Goal: Task Accomplishment & Management: Manage account settings

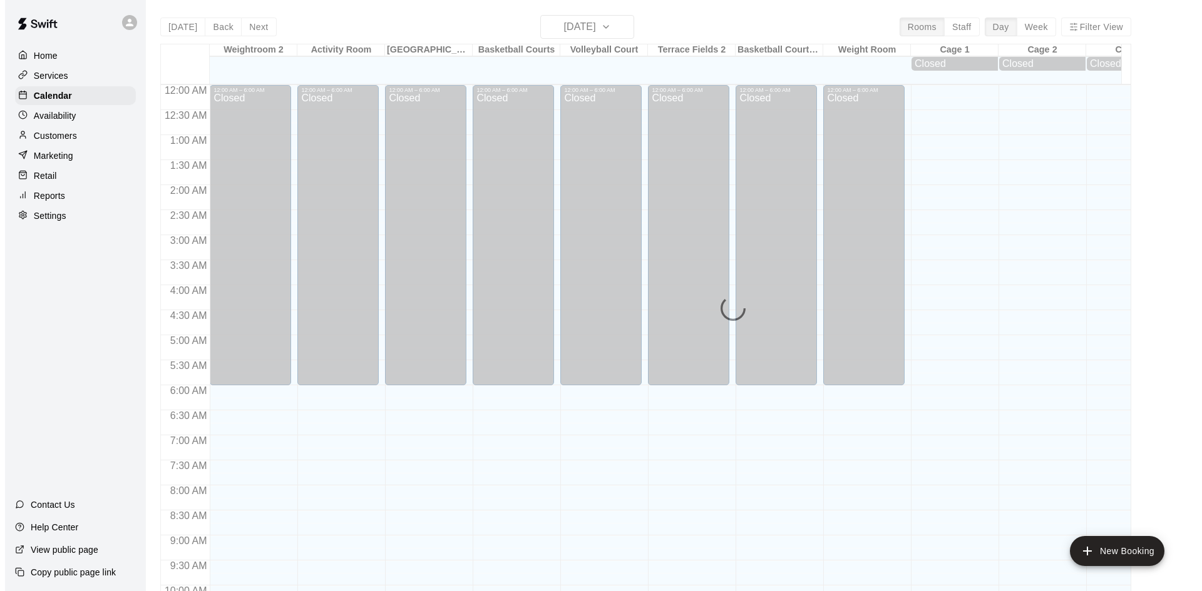
scroll to position [641, 0]
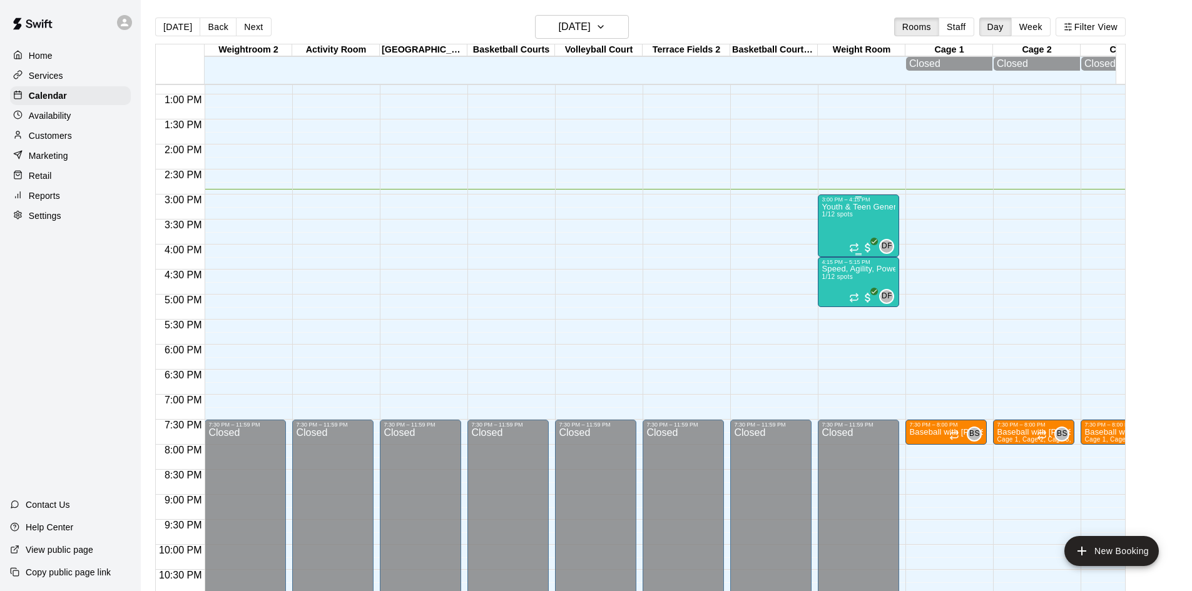
click at [837, 228] on div "Youth & Teen General Fitness 1/12 spots" at bounding box center [859, 498] width 74 height 591
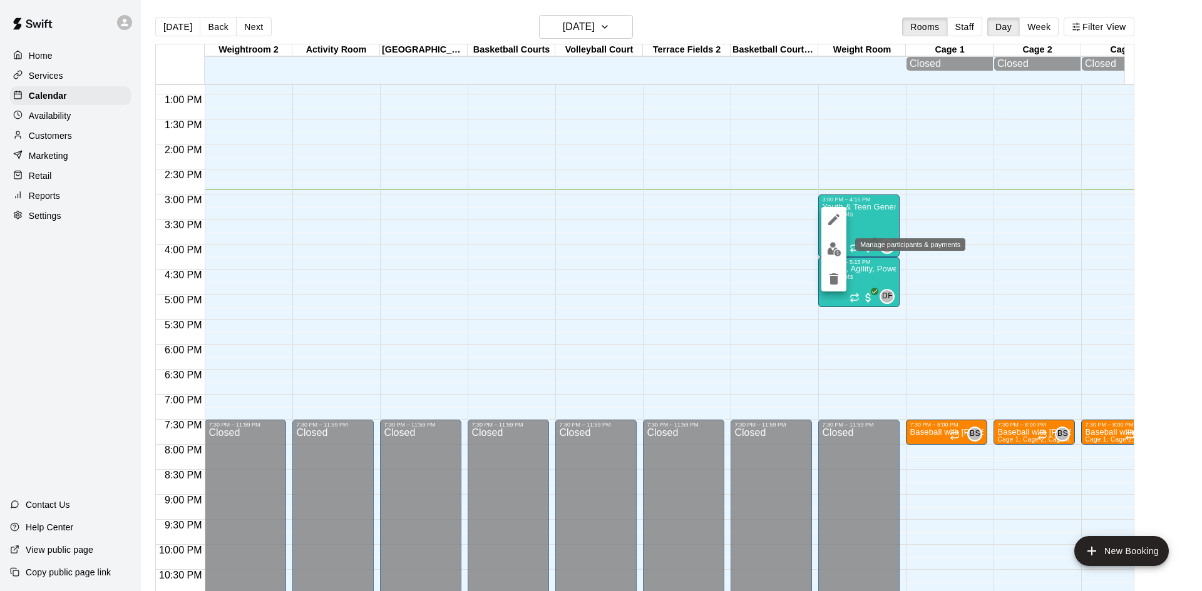
click at [833, 251] on img "edit" at bounding box center [834, 249] width 14 height 14
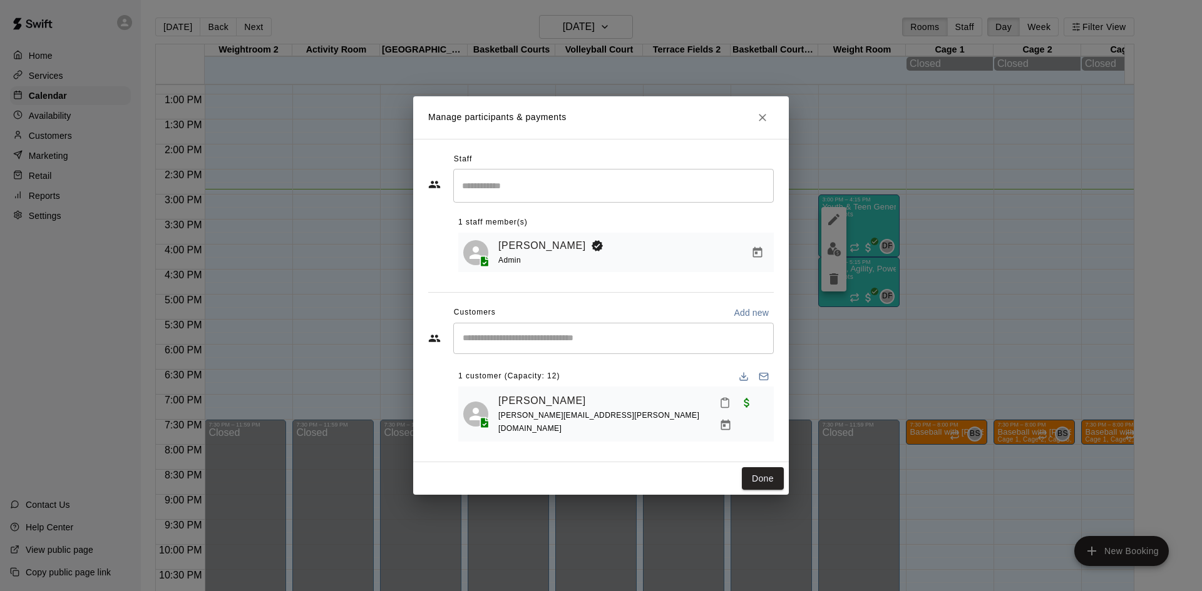
click at [583, 337] on div "​" at bounding box center [613, 338] width 320 height 31
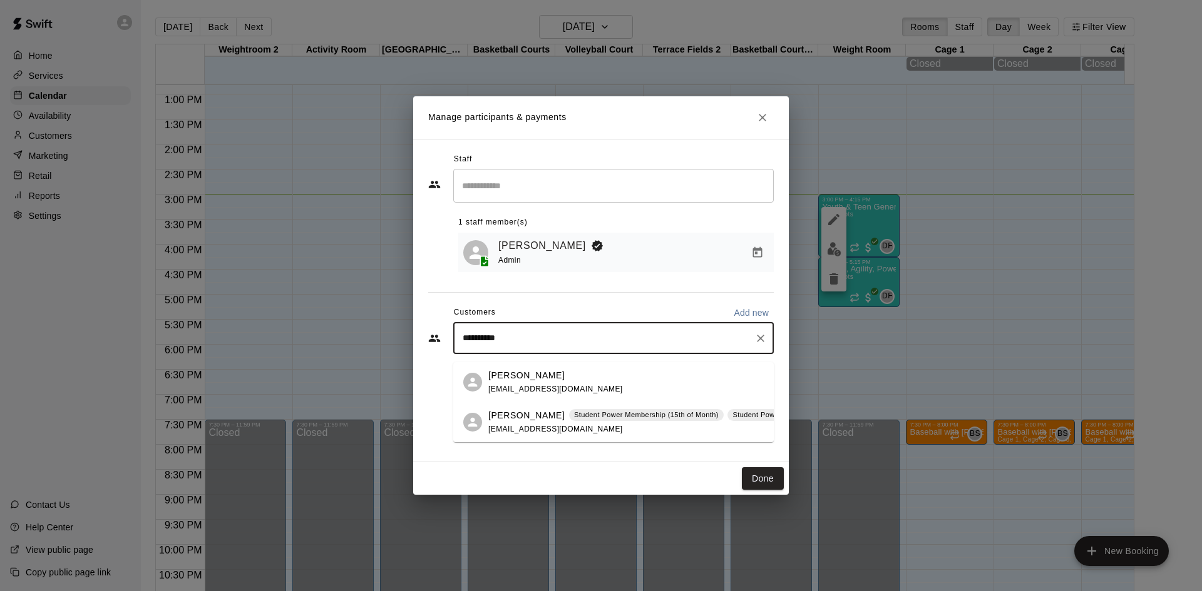
type input "**********"
click at [587, 321] on div "Customers Add new" at bounding box center [600, 313] width 345 height 20
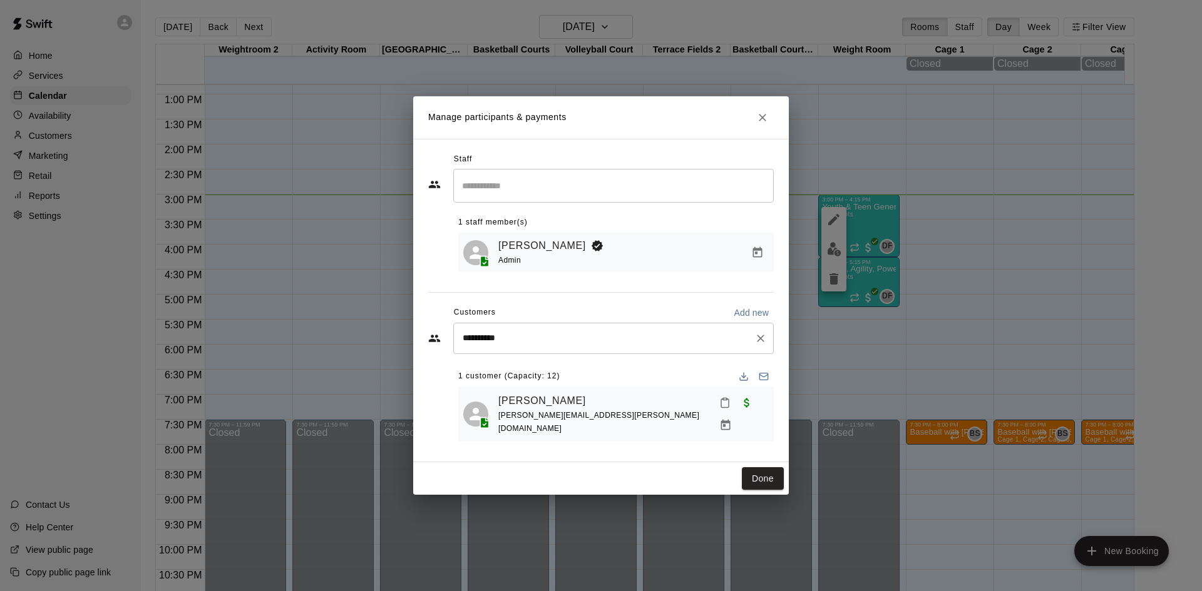
drag, startPoint x: 587, startPoint y: 321, endPoint x: 531, endPoint y: 341, distance: 59.2
click at [531, 341] on input "**********" at bounding box center [604, 338] width 290 height 13
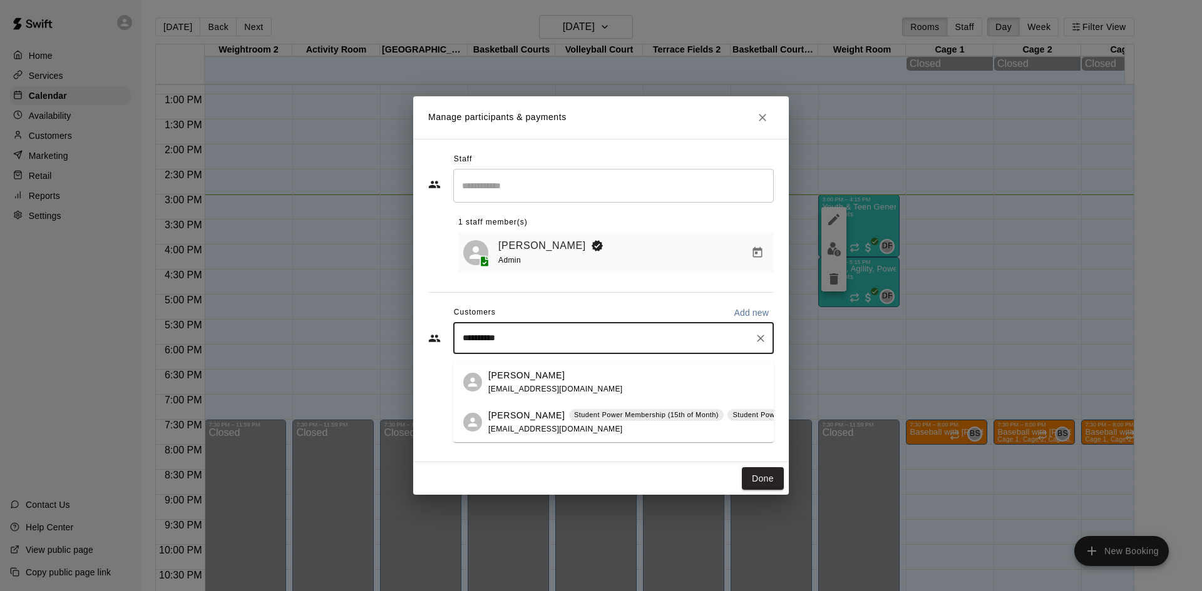
click at [541, 425] on span "[EMAIL_ADDRESS][DOMAIN_NAME]" at bounding box center [555, 429] width 135 height 9
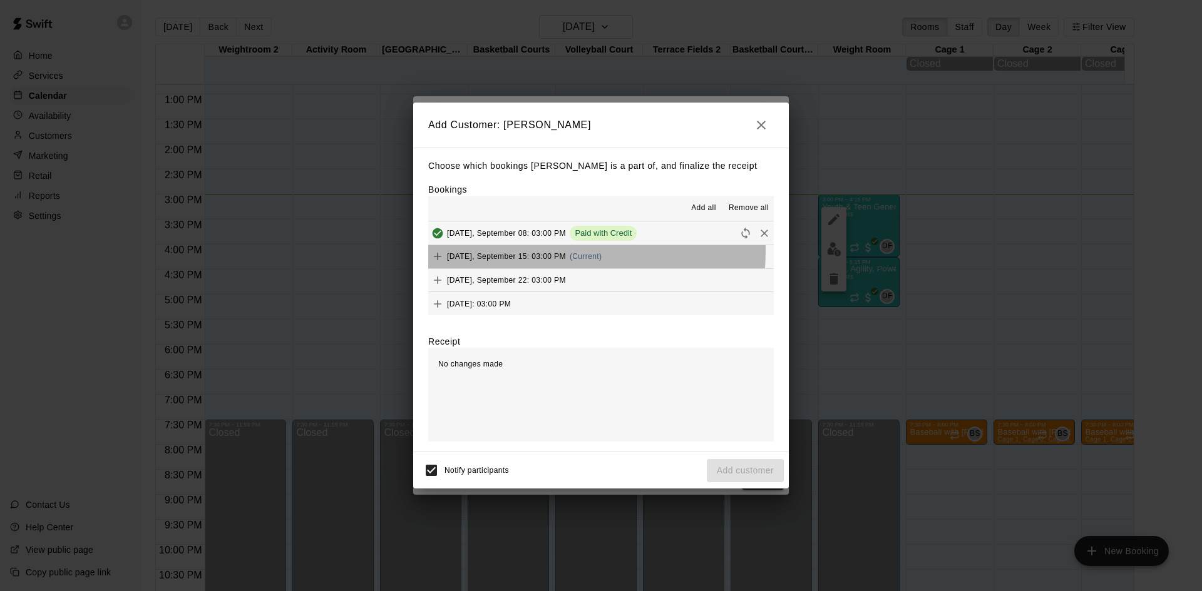
click at [542, 252] on div "[DATE], September 15: 03:00 PM (Current)" at bounding box center [514, 256] width 173 height 19
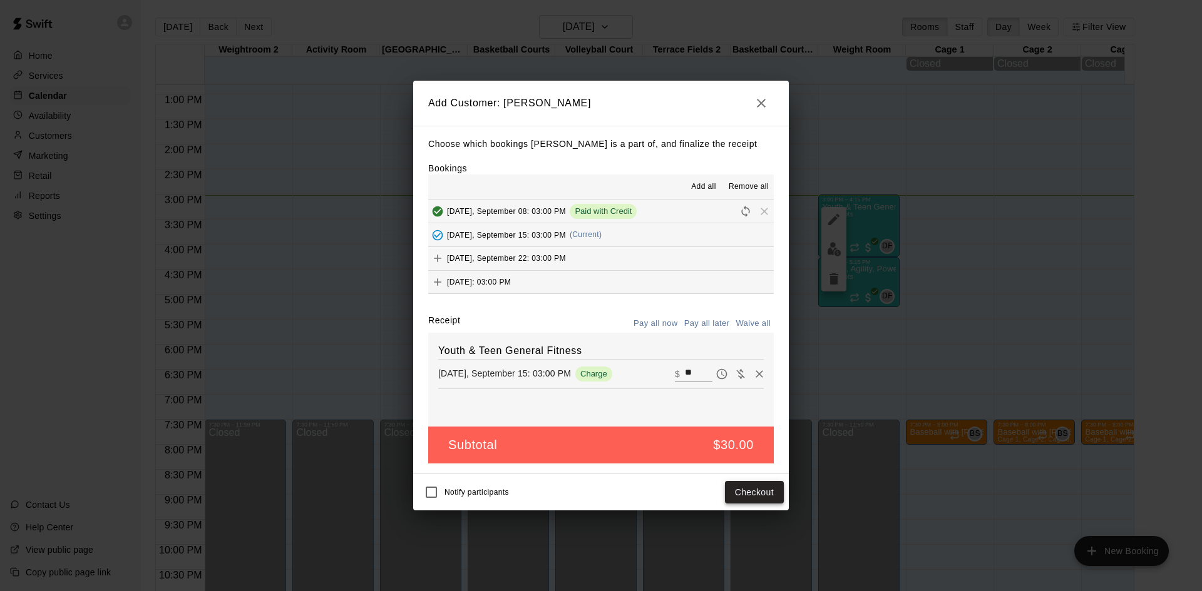
click at [752, 501] on button "Checkout" at bounding box center [754, 492] width 59 height 23
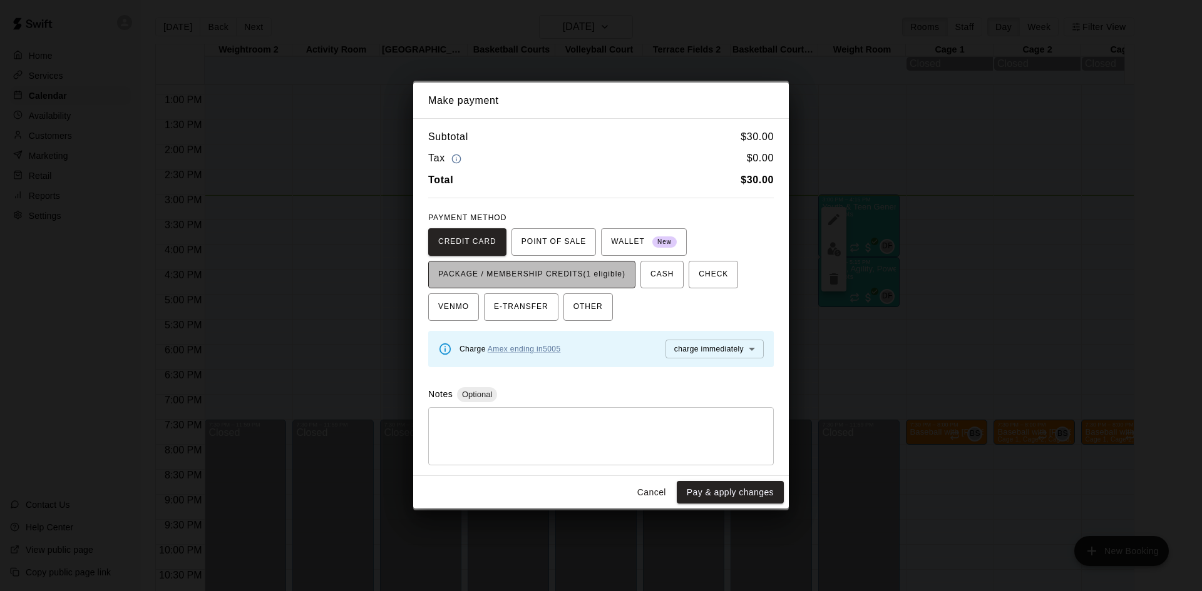
click at [609, 277] on span "PACKAGE / MEMBERSHIP CREDITS (1 eligible)" at bounding box center [531, 275] width 187 height 20
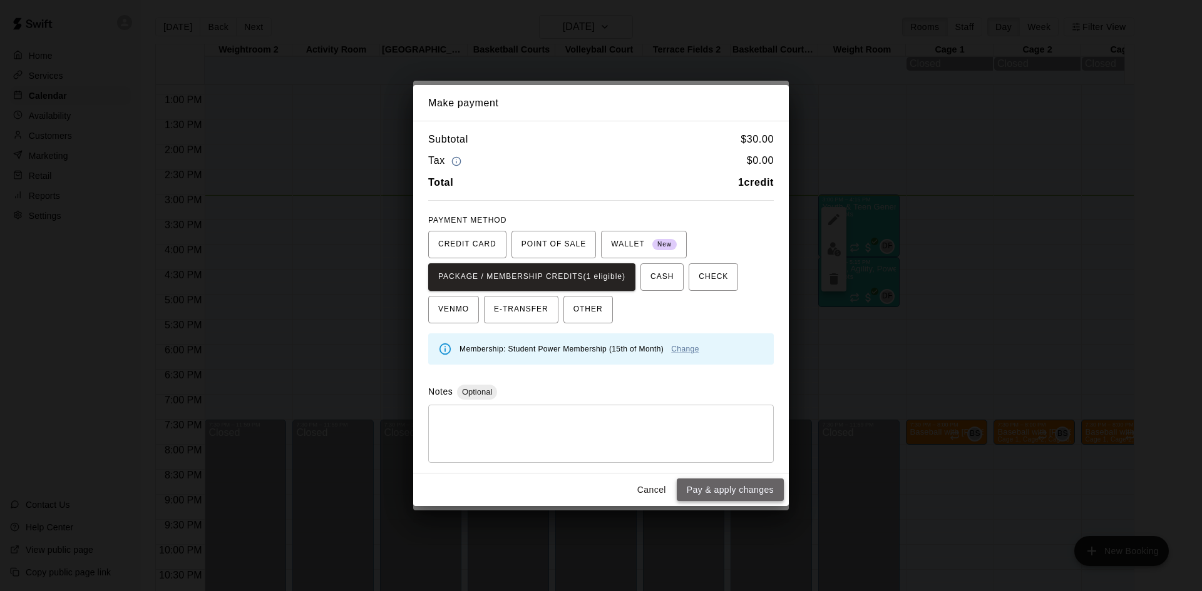
click at [737, 495] on button "Pay & apply changes" at bounding box center [729, 490] width 107 height 23
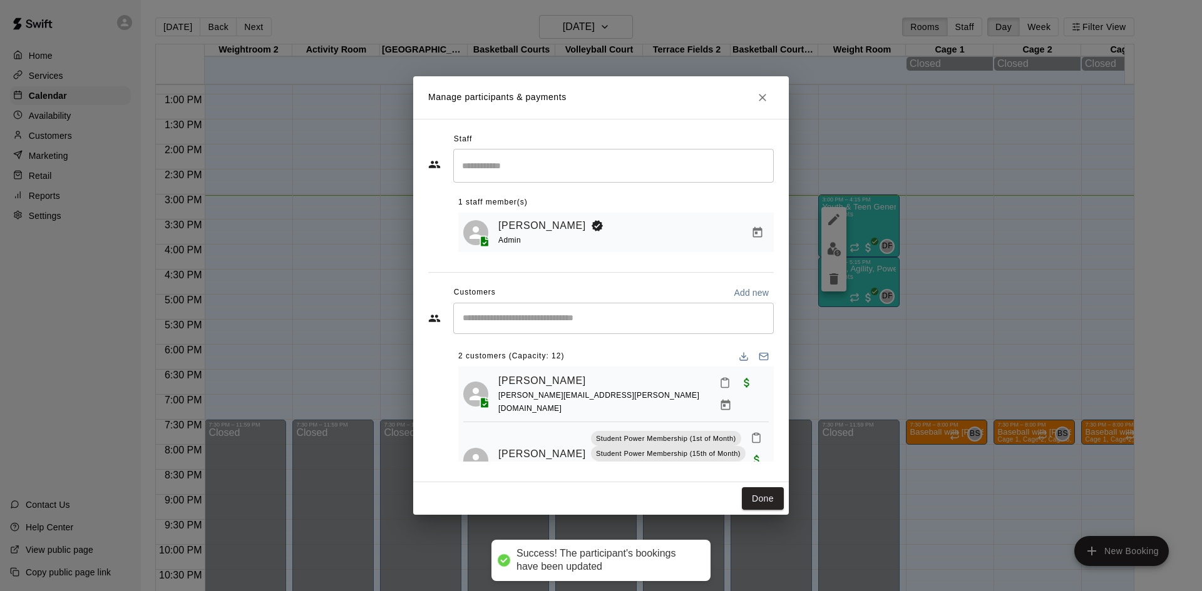
click at [585, 320] on input "Start typing to search customers..." at bounding box center [613, 318] width 309 height 13
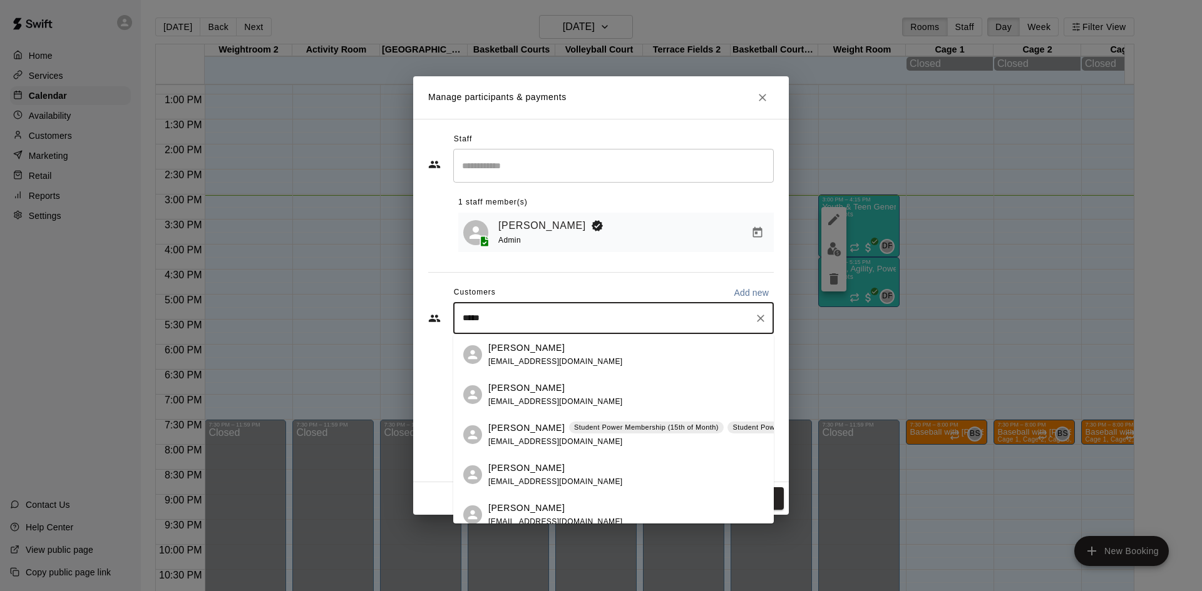
type input "*****"
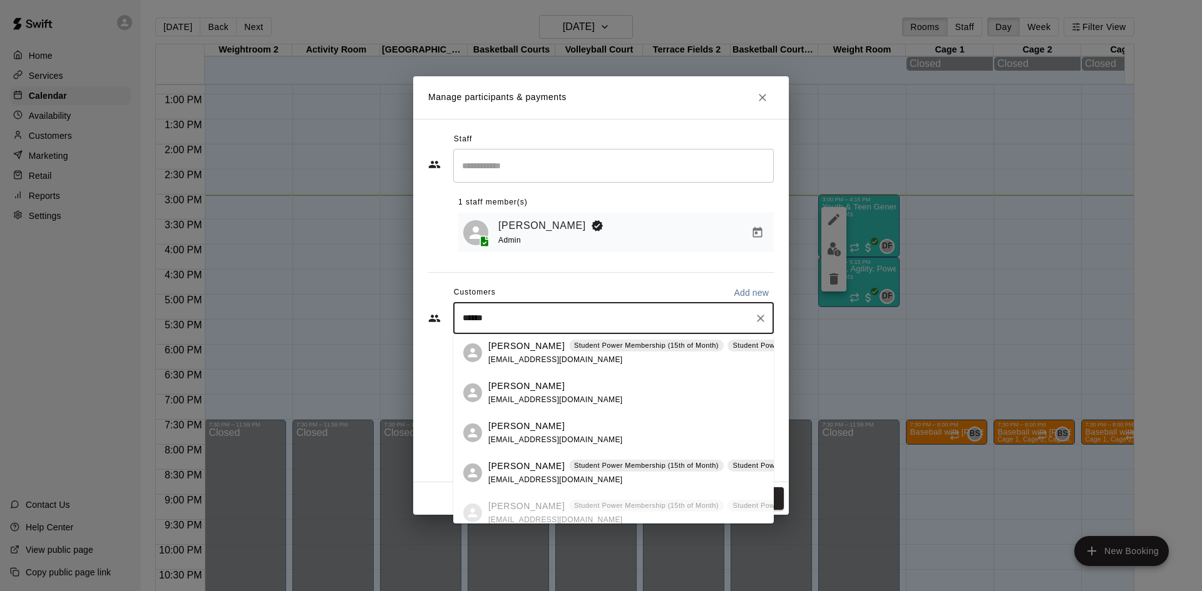
scroll to position [91, 0]
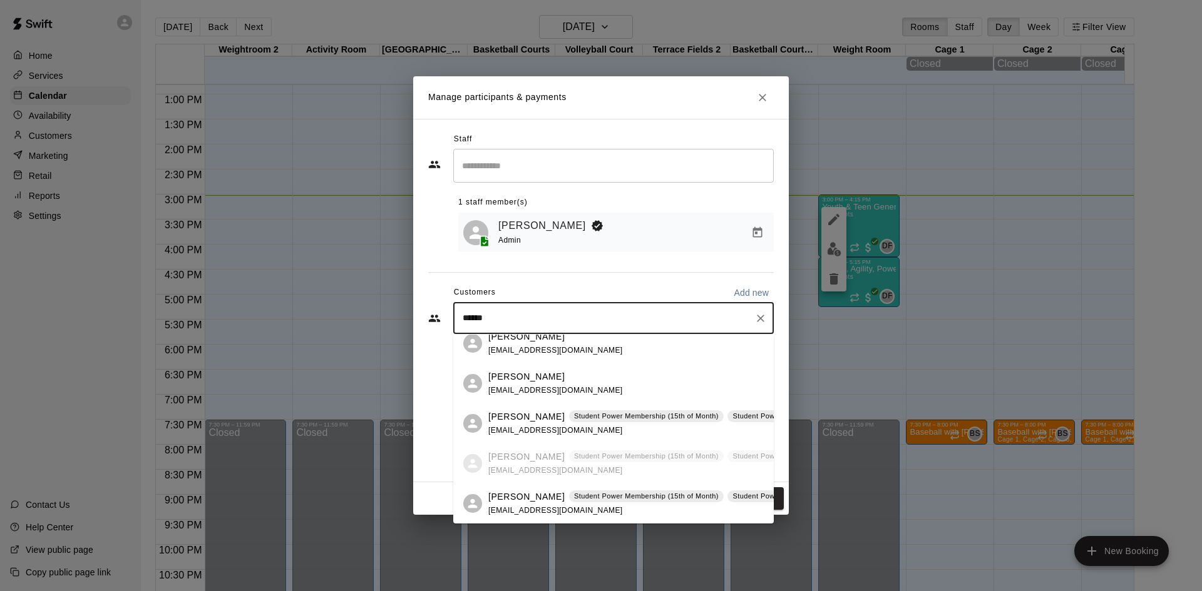
click at [518, 503] on div "[PERSON_NAME] Student Power Membership (15th of Month) Student Power Membership…" at bounding box center [762, 504] width 548 height 27
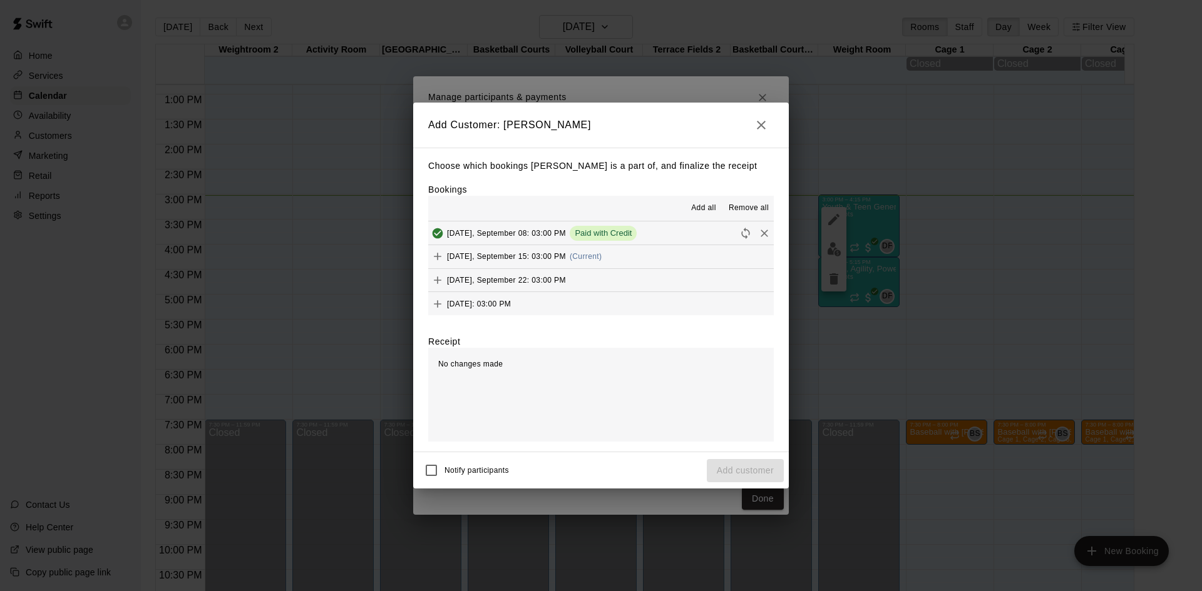
click at [586, 262] on div "[DATE], September 15: 03:00 PM (Current)" at bounding box center [514, 256] width 173 height 19
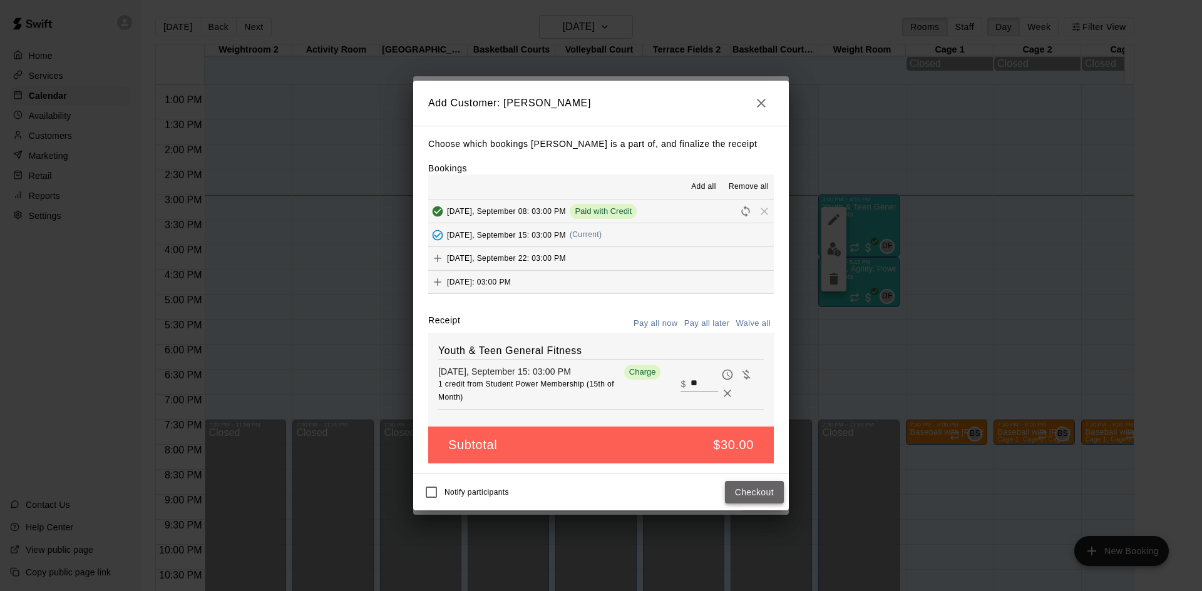
click at [748, 487] on button "Checkout" at bounding box center [754, 492] width 59 height 23
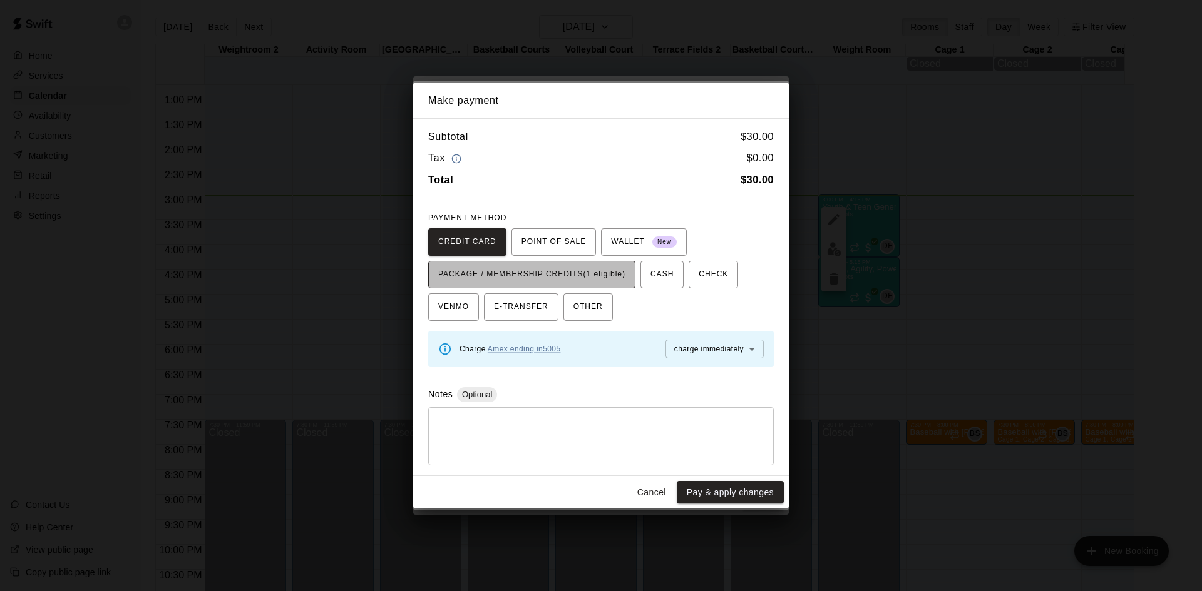
click at [606, 280] on span "PACKAGE / MEMBERSHIP CREDITS (1 eligible)" at bounding box center [531, 275] width 187 height 20
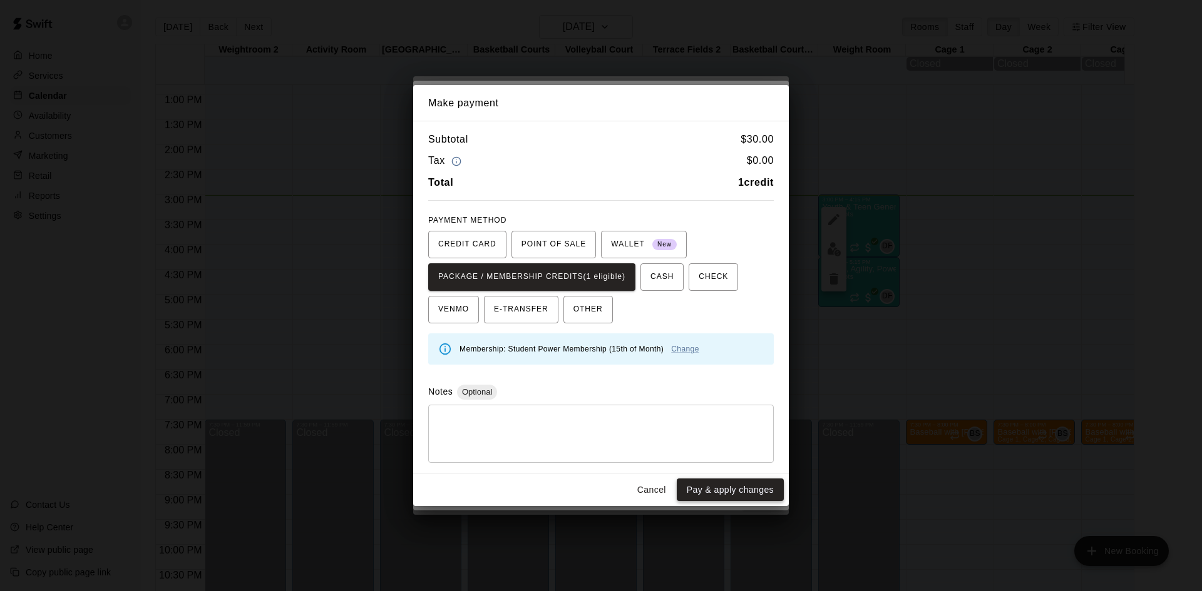
click at [708, 487] on button "Pay & apply changes" at bounding box center [729, 490] width 107 height 23
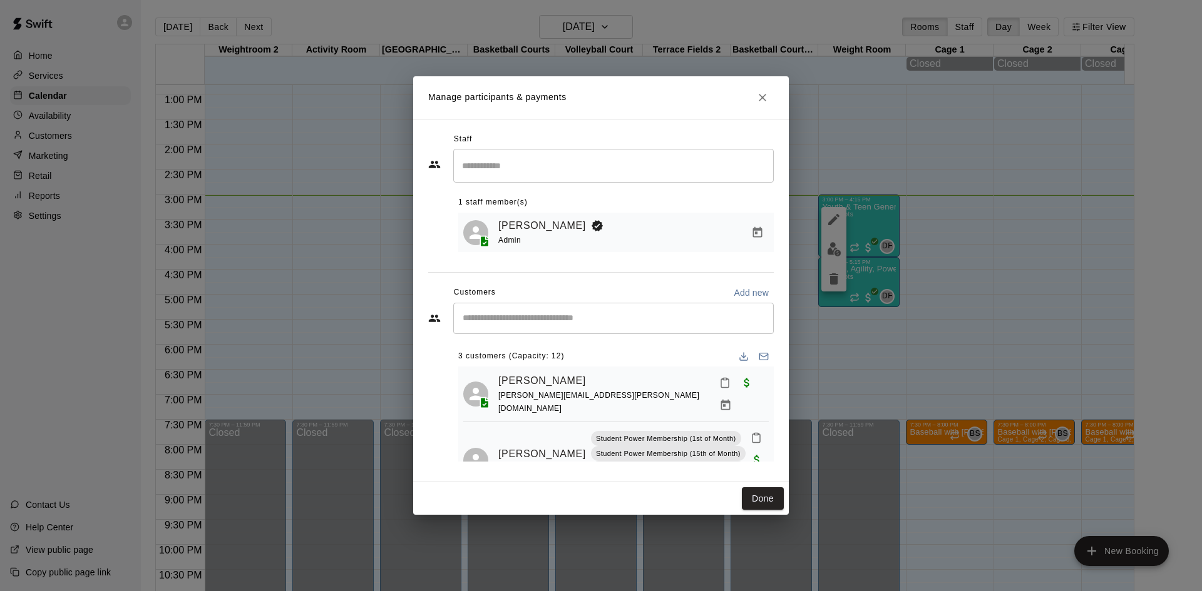
click at [533, 321] on input "Start typing to search customers..." at bounding box center [613, 318] width 309 height 13
click at [576, 320] on input "*" at bounding box center [604, 318] width 290 height 13
type input "****"
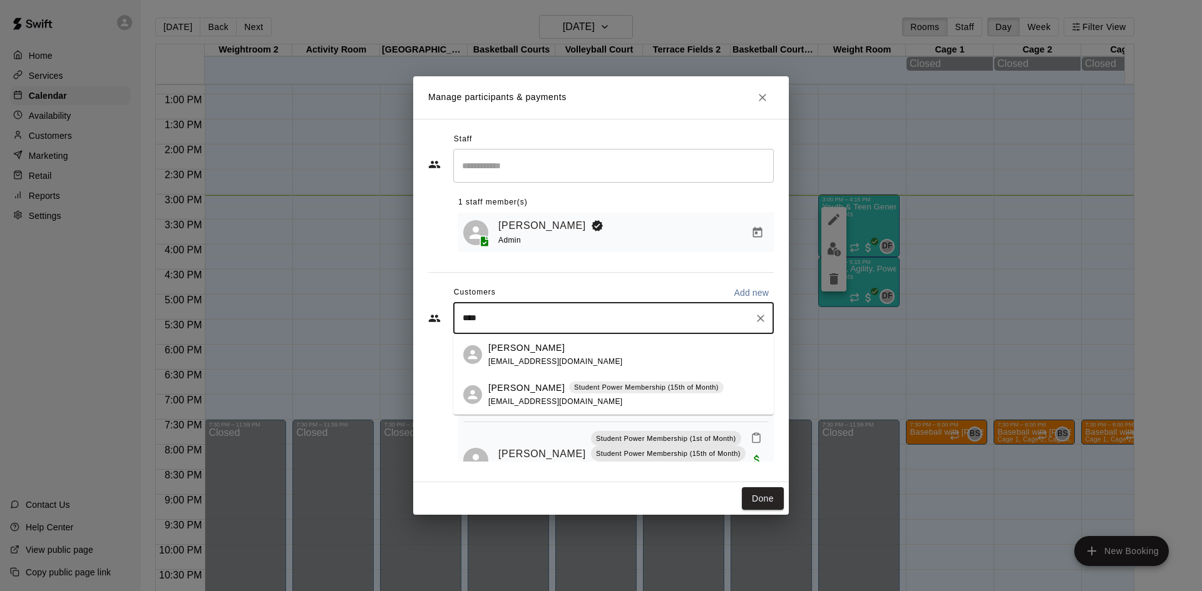
click at [528, 396] on div "[PERSON_NAME] Student Power Membership (15th of Month) [EMAIL_ADDRESS][DOMAIN_N…" at bounding box center [605, 395] width 235 height 27
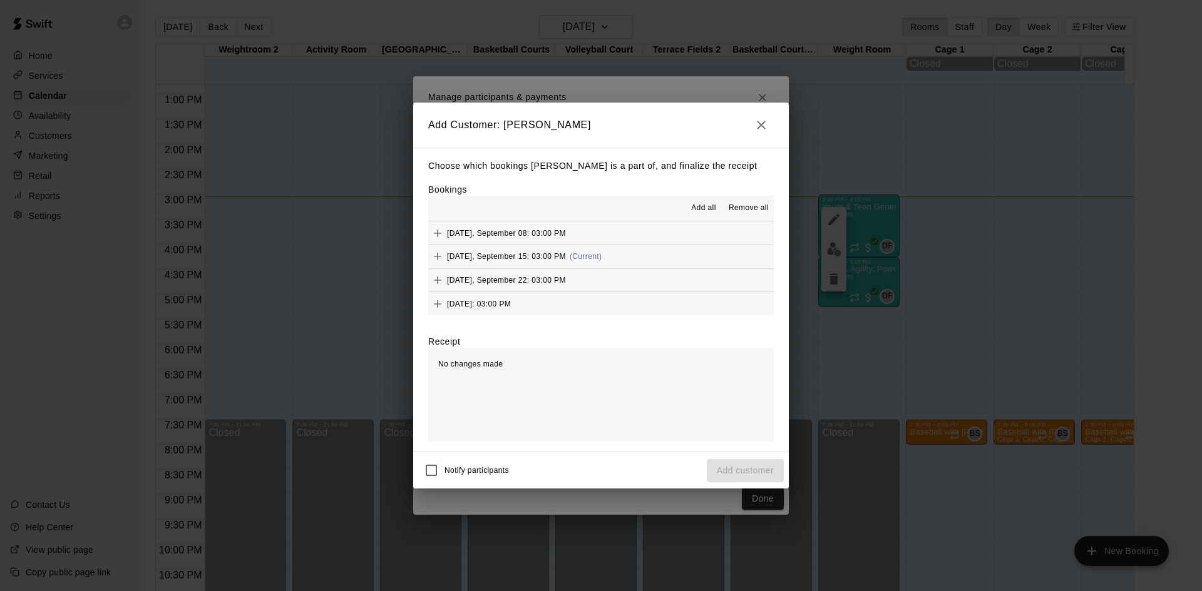
click at [559, 260] on span "[DATE], September 15: 03:00 PM" at bounding box center [506, 256] width 119 height 9
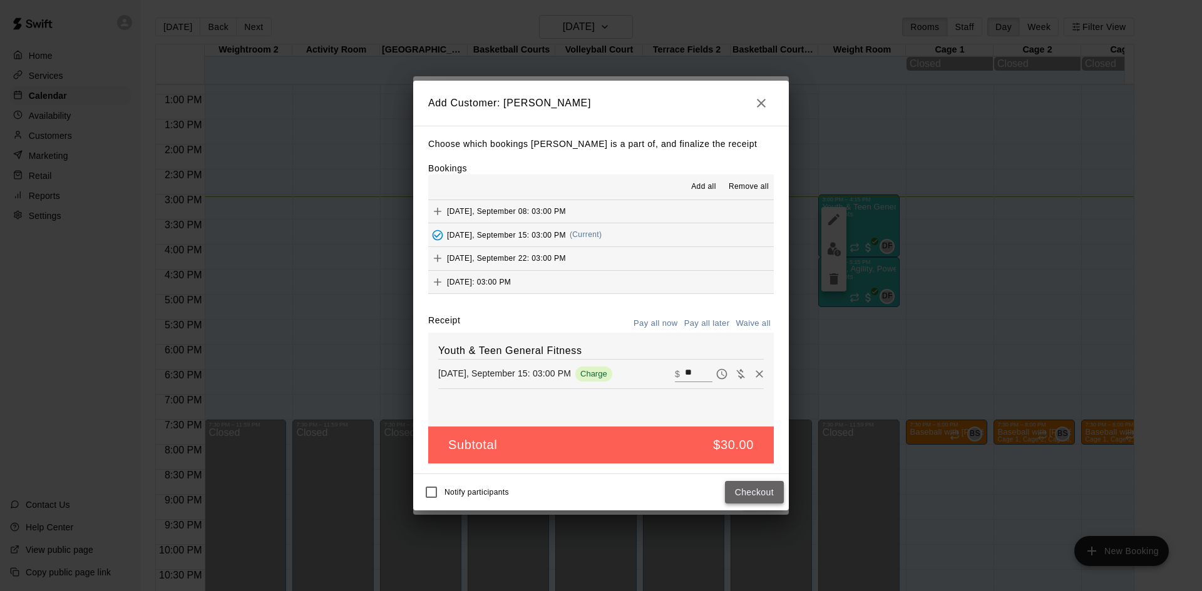
click at [760, 489] on button "Checkout" at bounding box center [754, 492] width 59 height 23
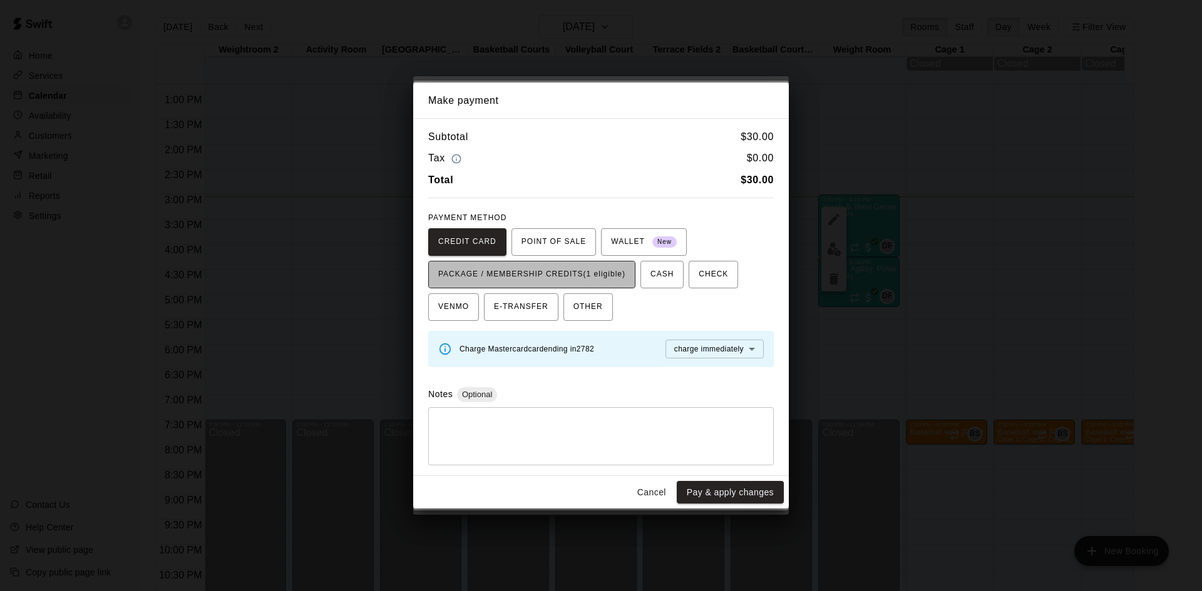
click at [606, 274] on span "PACKAGE / MEMBERSHIP CREDITS (1 eligible)" at bounding box center [531, 275] width 187 height 20
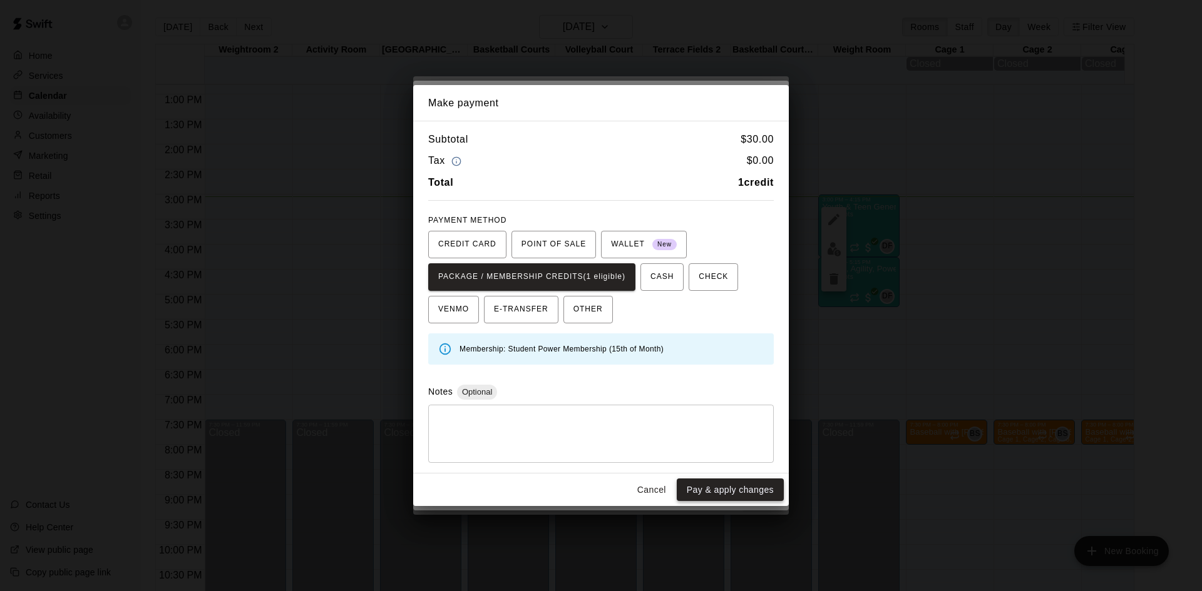
click at [743, 486] on button "Pay & apply changes" at bounding box center [729, 490] width 107 height 23
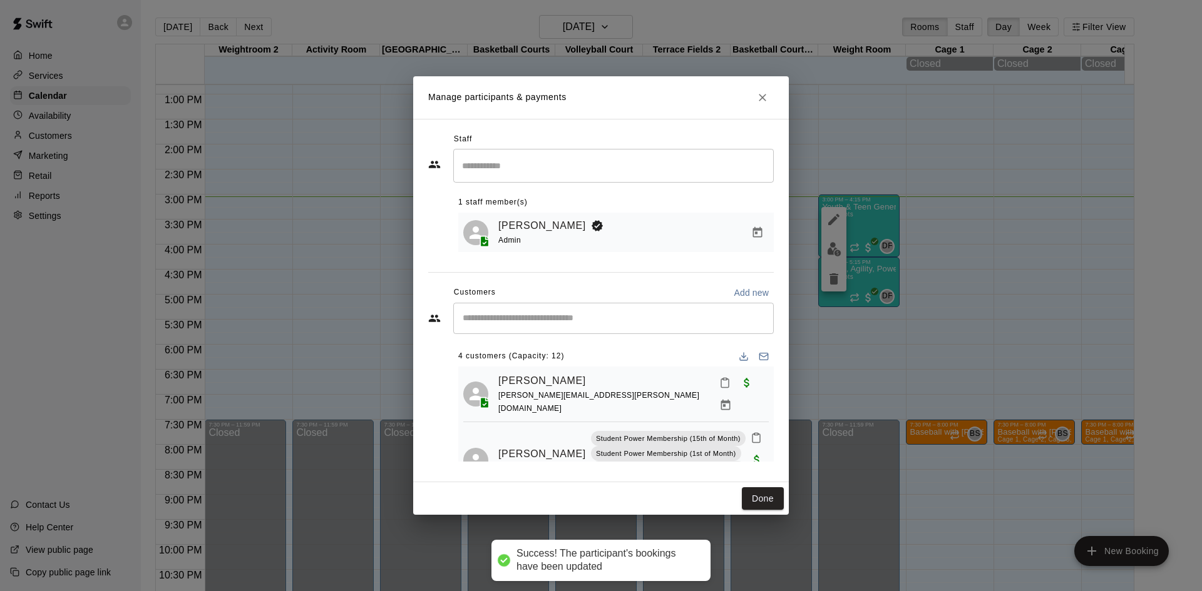
click at [605, 314] on input "Start typing to search customers..." at bounding box center [613, 318] width 309 height 13
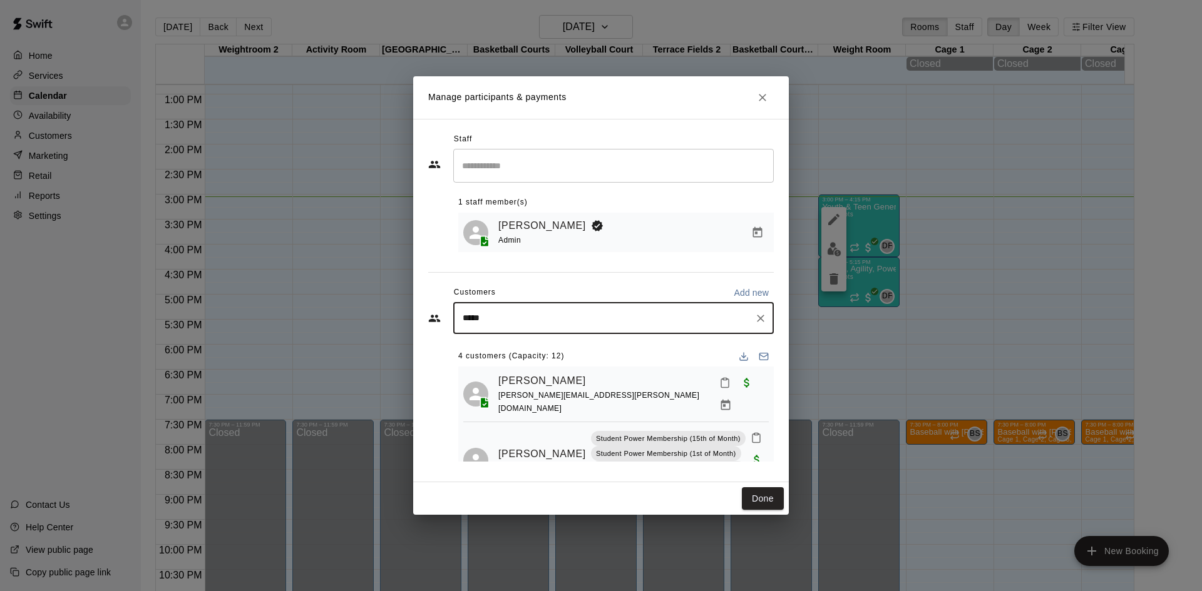
type input "******"
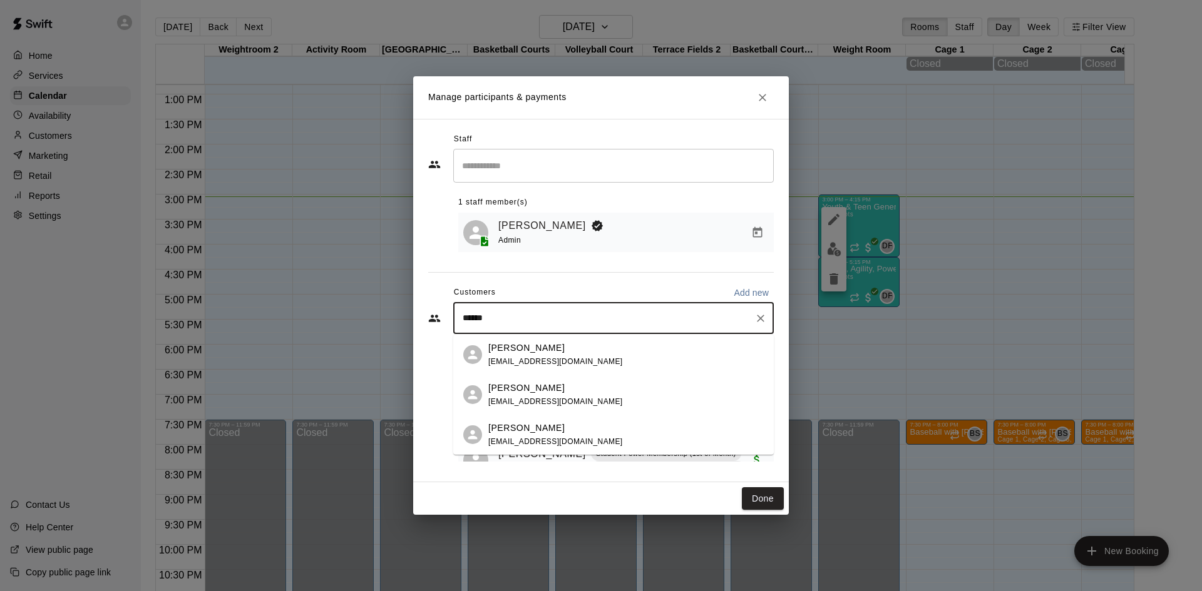
click at [570, 438] on div "[PERSON_NAME] [PERSON_NAME][EMAIL_ADDRESS][DOMAIN_NAME]" at bounding box center [625, 435] width 275 height 27
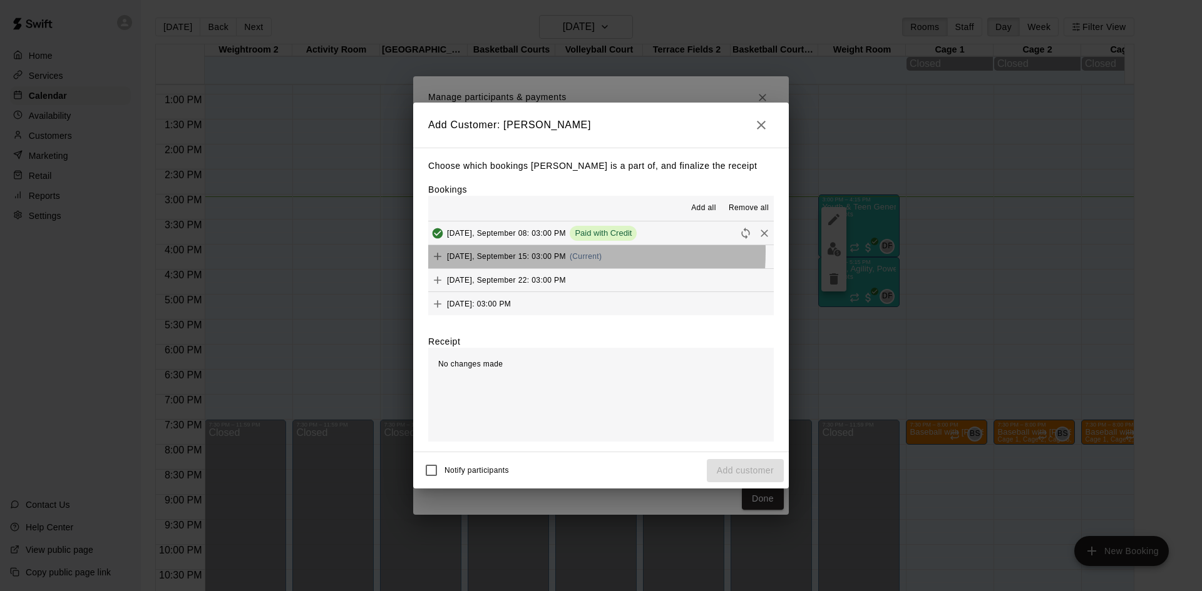
click at [507, 252] on span "[DATE], September 15: 03:00 PM" at bounding box center [506, 256] width 119 height 9
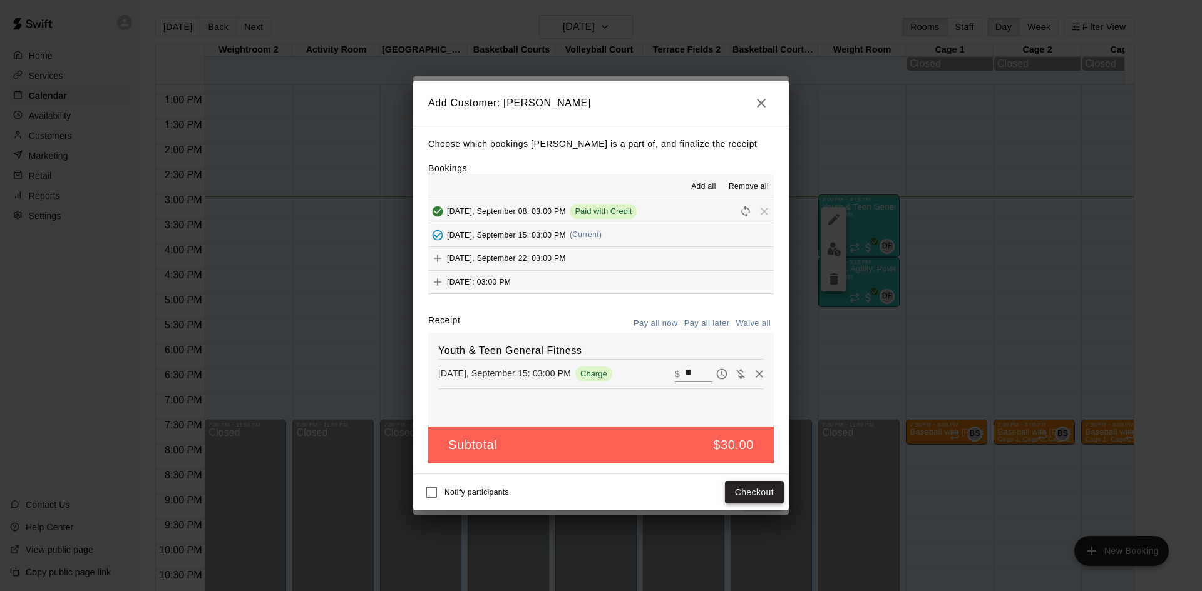
click at [742, 499] on button "Checkout" at bounding box center [754, 492] width 59 height 23
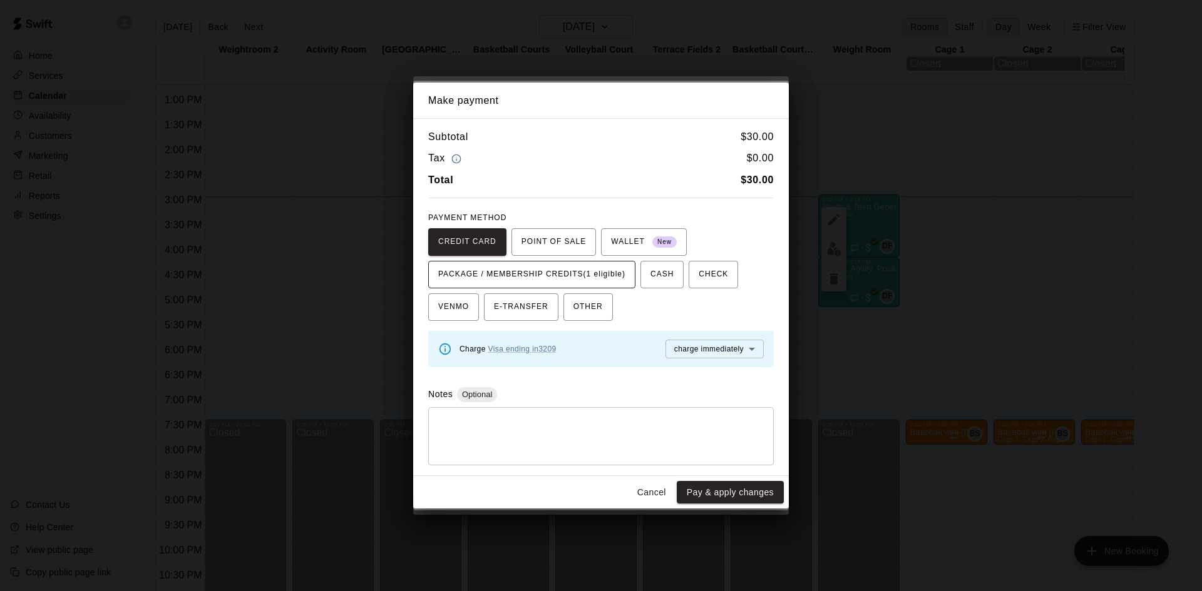
click at [548, 277] on span "PACKAGE / MEMBERSHIP CREDITS (1 eligible)" at bounding box center [531, 275] width 187 height 20
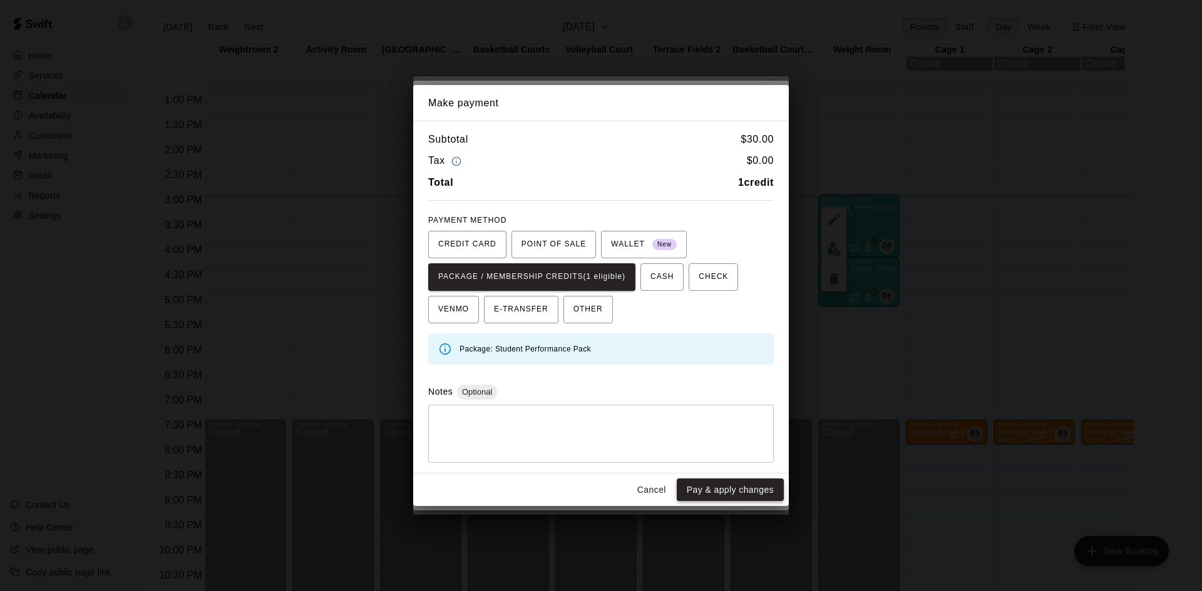
click at [703, 495] on button "Pay & apply changes" at bounding box center [729, 490] width 107 height 23
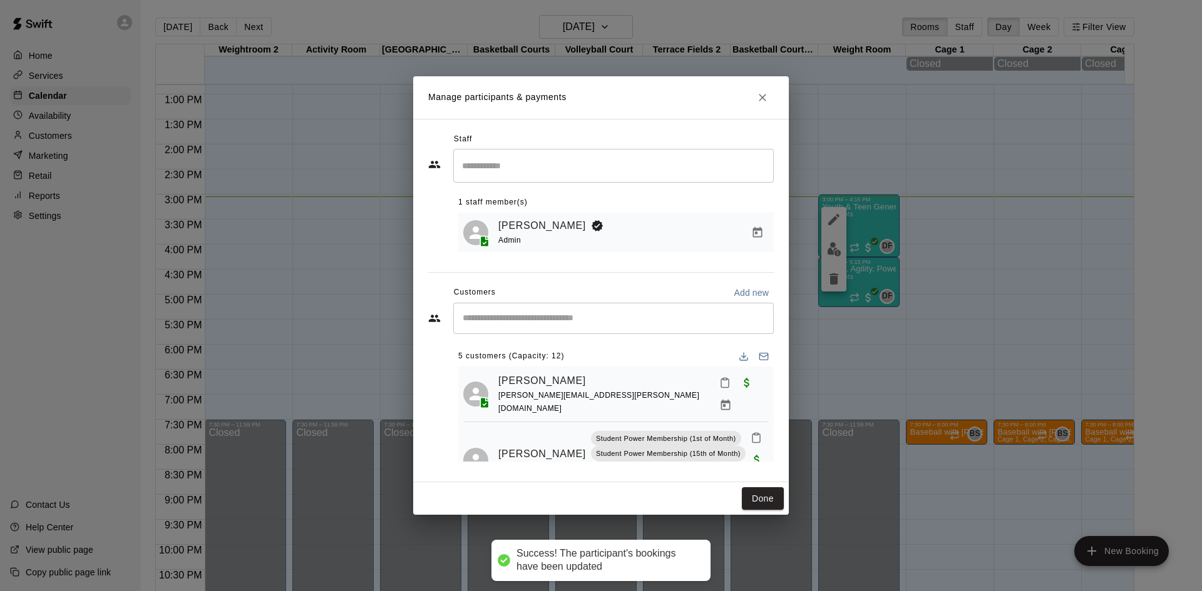
click at [553, 330] on div "​" at bounding box center [613, 318] width 320 height 31
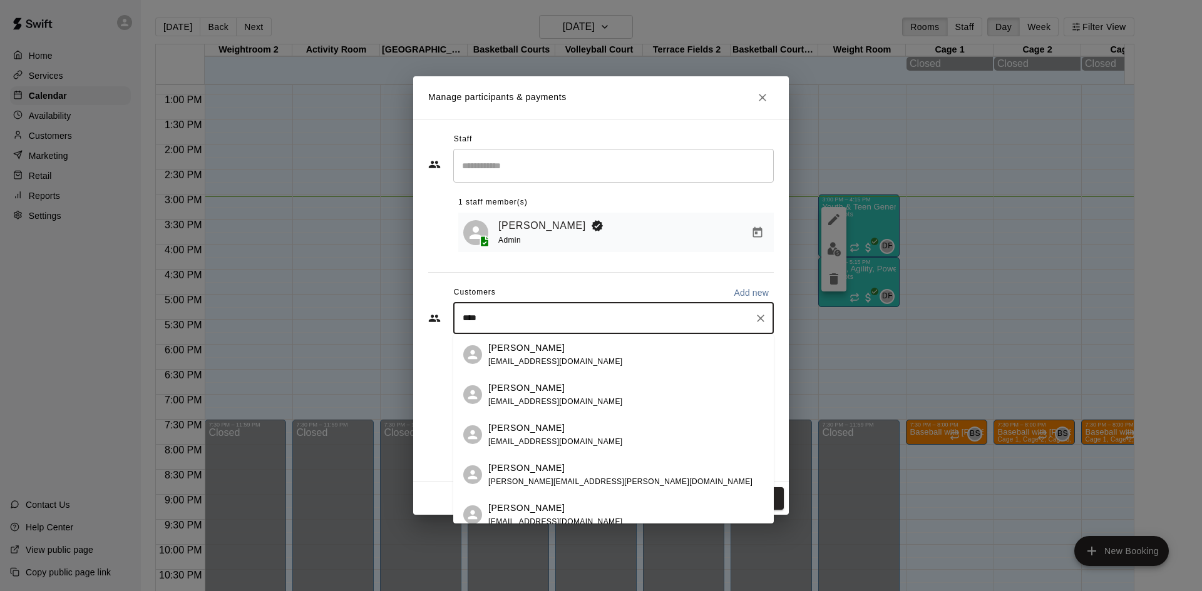
type input "*****"
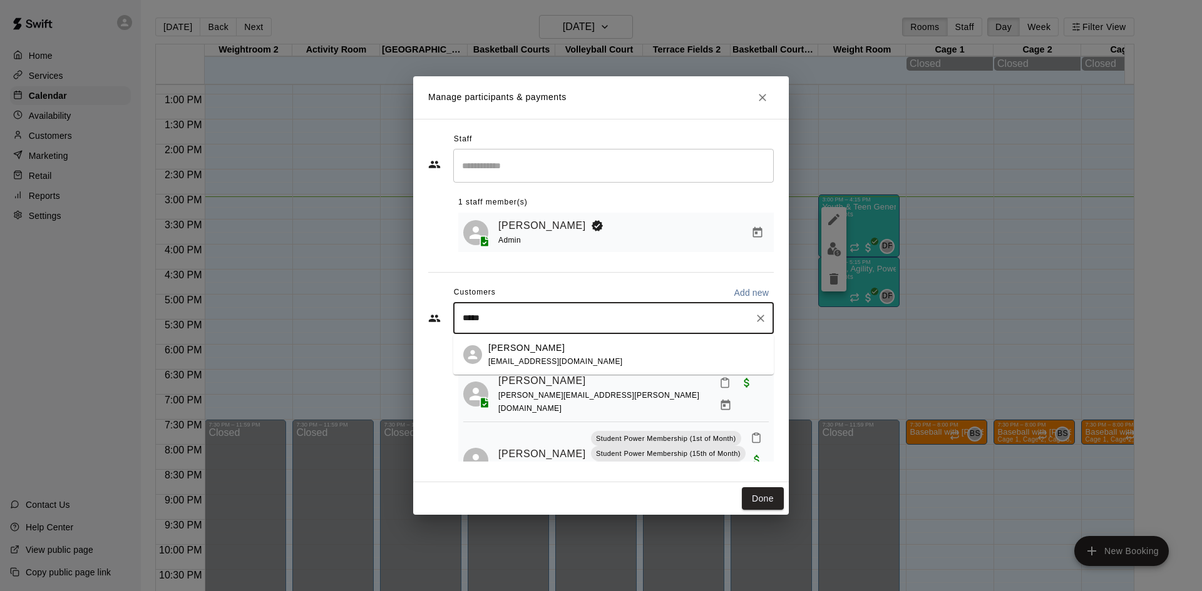
click at [561, 352] on div "[PERSON_NAME]" at bounding box center [555, 348] width 135 height 13
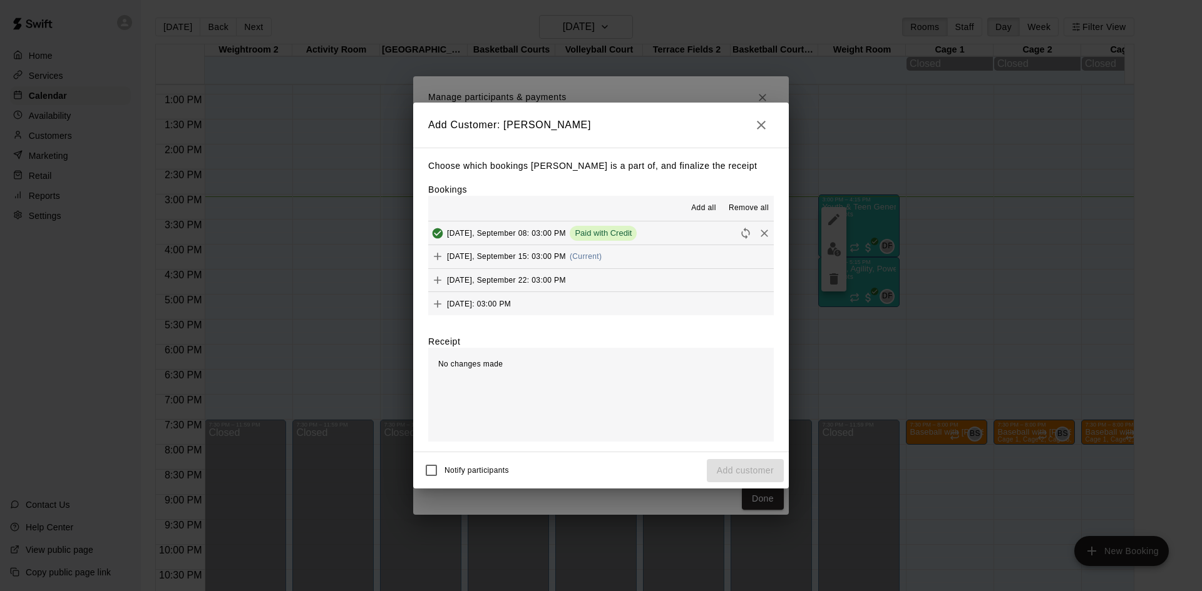
click at [533, 252] on div "[DATE], September 15: 03:00 PM (Current)" at bounding box center [514, 256] width 173 height 19
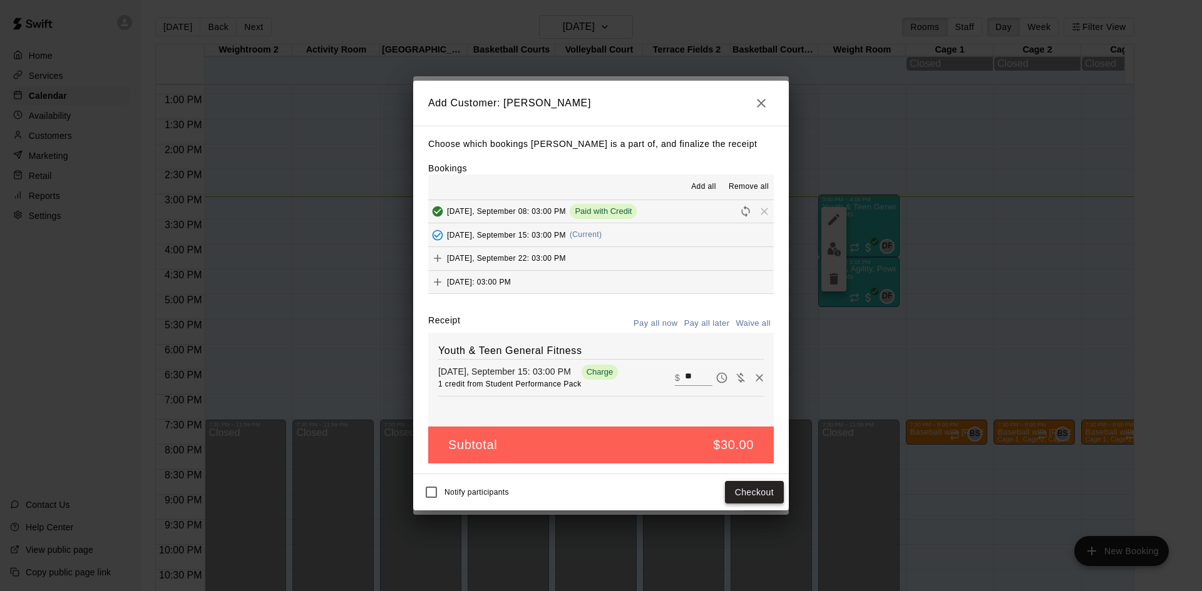
click at [767, 499] on button "Checkout" at bounding box center [754, 492] width 59 height 23
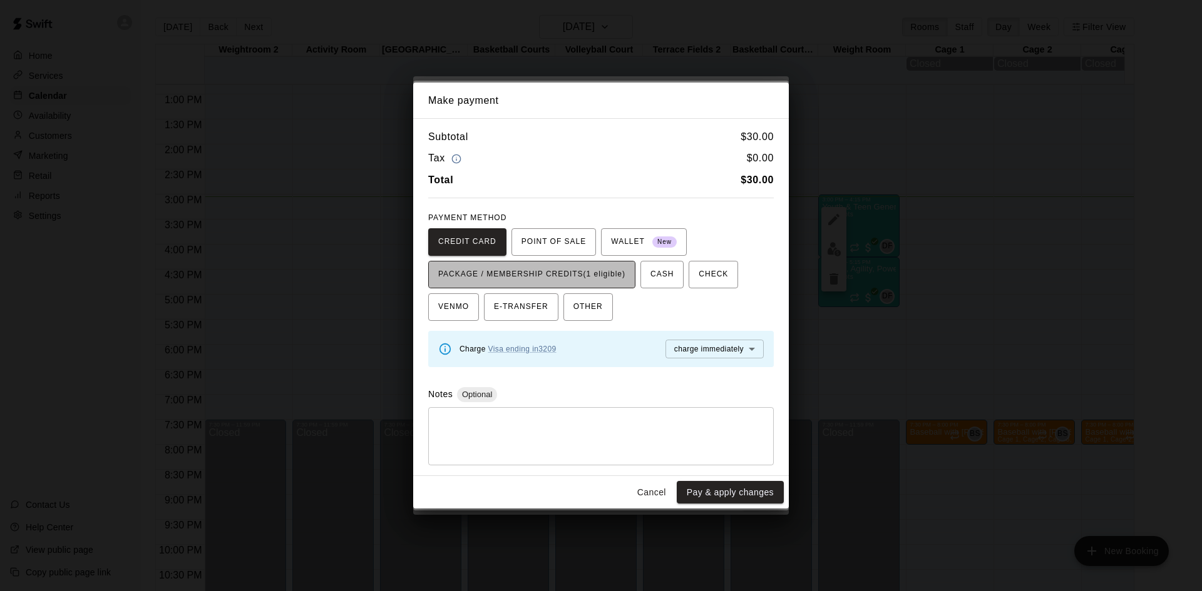
click at [611, 275] on span "PACKAGE / MEMBERSHIP CREDITS (1 eligible)" at bounding box center [531, 275] width 187 height 20
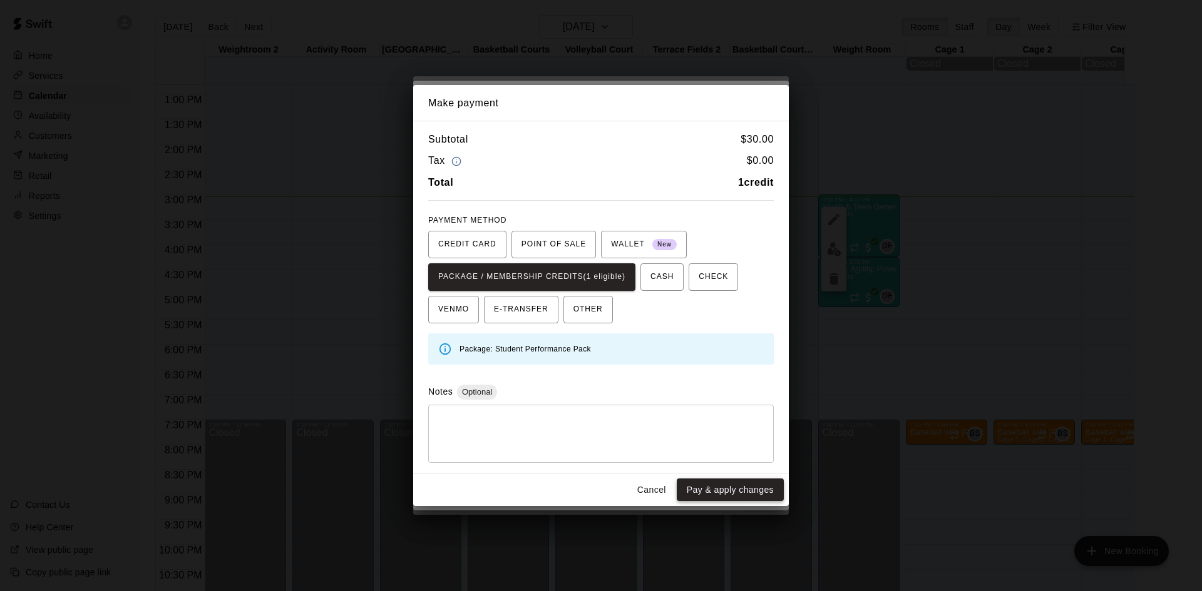
click at [740, 495] on button "Pay & apply changes" at bounding box center [729, 490] width 107 height 23
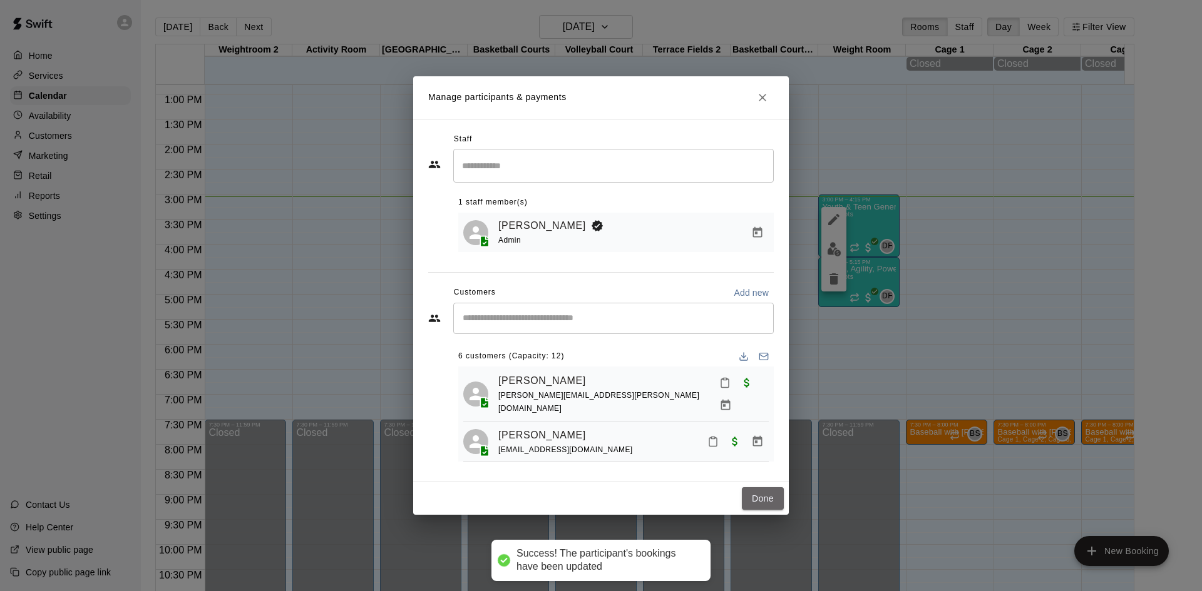
drag, startPoint x: 768, startPoint y: 497, endPoint x: 704, endPoint y: 357, distance: 154.3
click at [768, 496] on button "Done" at bounding box center [763, 498] width 42 height 23
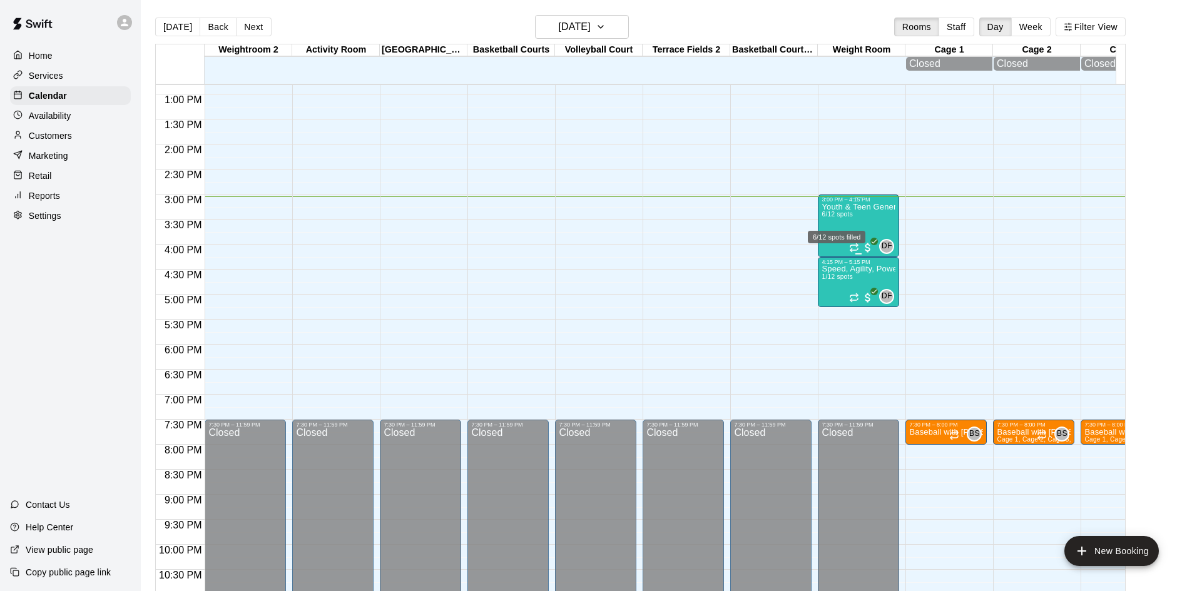
click at [830, 217] on span "6/12 spots" at bounding box center [837, 214] width 31 height 7
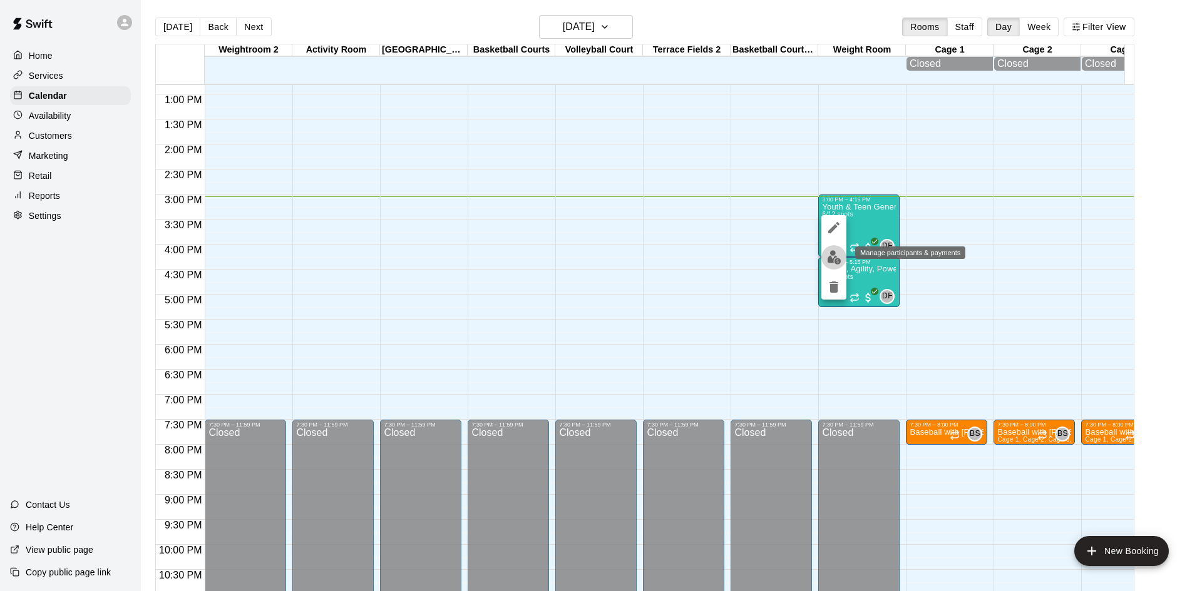
click at [831, 253] on img "edit" at bounding box center [834, 257] width 14 height 14
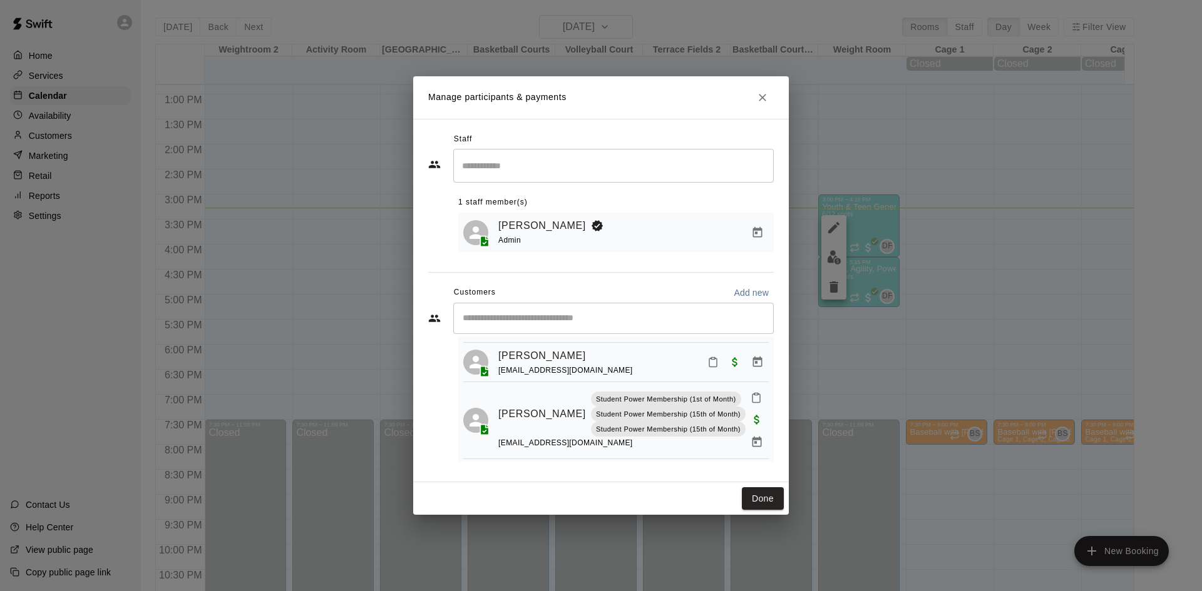
scroll to position [0, 0]
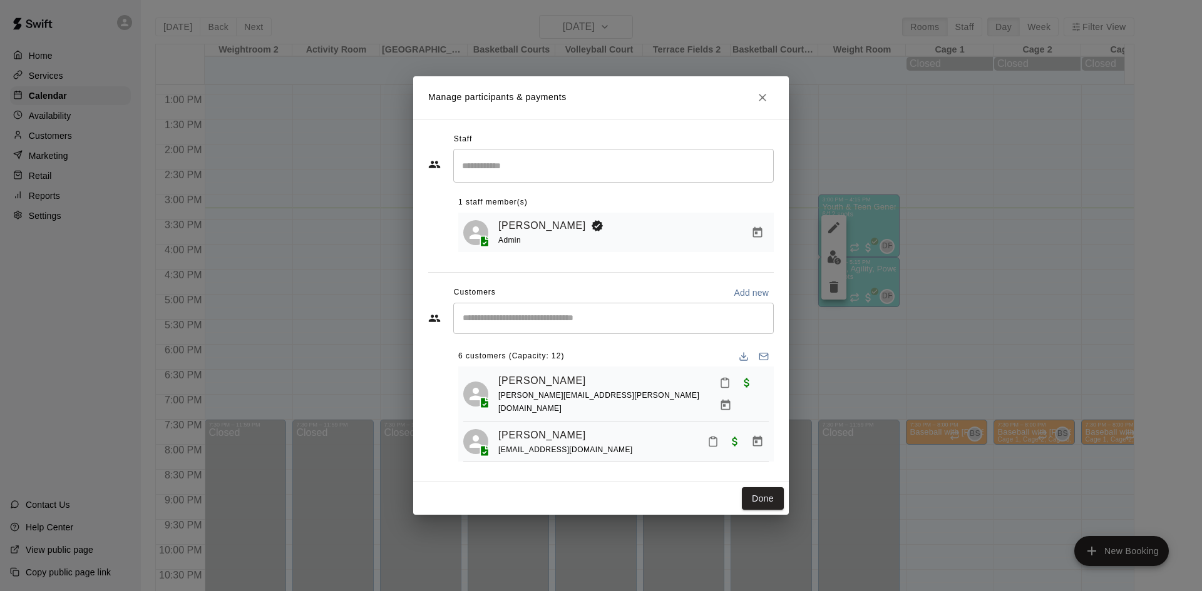
click at [573, 313] on input "Start typing to search customers..." at bounding box center [613, 318] width 309 height 13
type input "**"
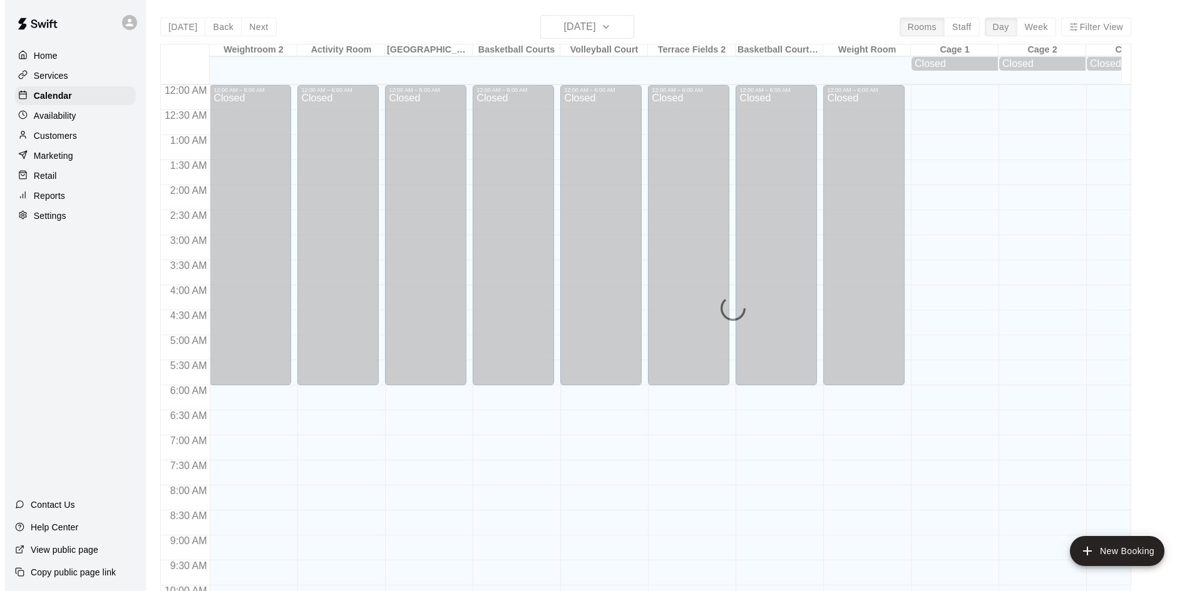
scroll to position [641, 0]
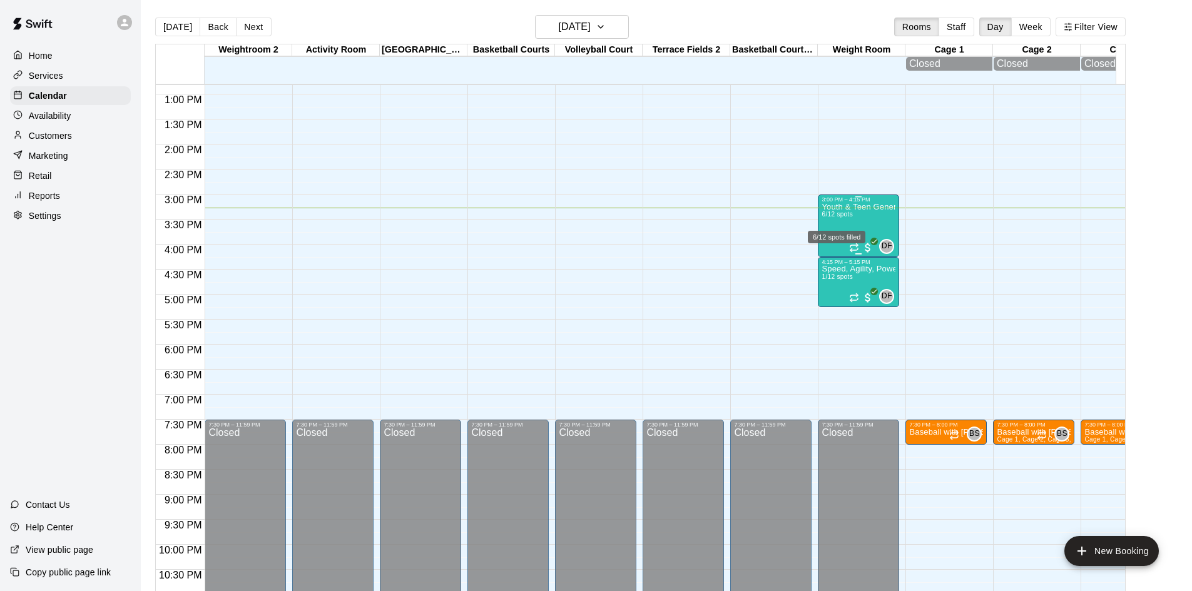
click at [833, 218] on span "6/12 spots" at bounding box center [837, 214] width 31 height 7
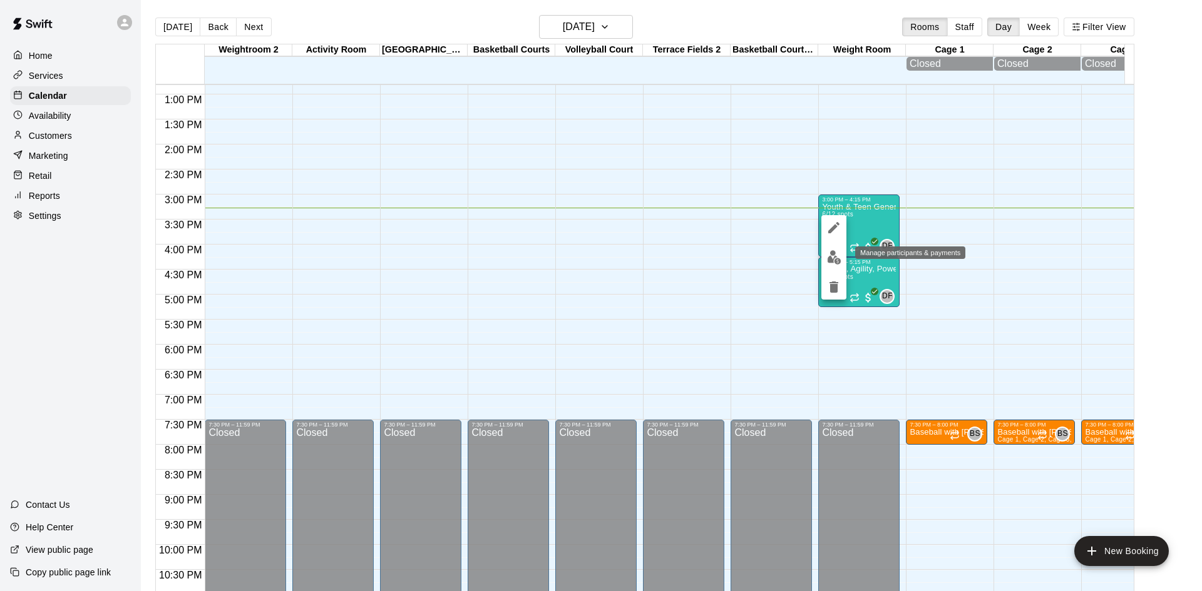
click at [833, 253] on img "edit" at bounding box center [834, 257] width 14 height 14
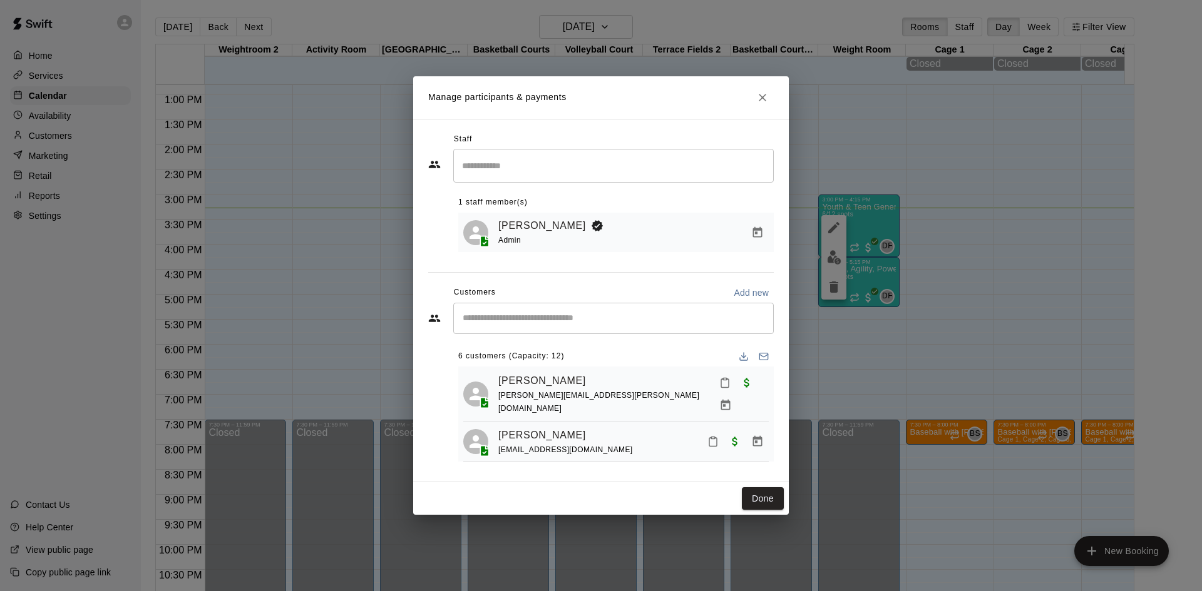
drag, startPoint x: 525, startPoint y: 330, endPoint x: 519, endPoint y: 335, distance: 8.0
click at [519, 335] on div "​ 6 customers (Capacity: 12) Aliza Seeber aliza.seeber@gmail.com Eli Valentino …" at bounding box center [600, 382] width 345 height 159
click at [546, 309] on div "​" at bounding box center [613, 318] width 320 height 31
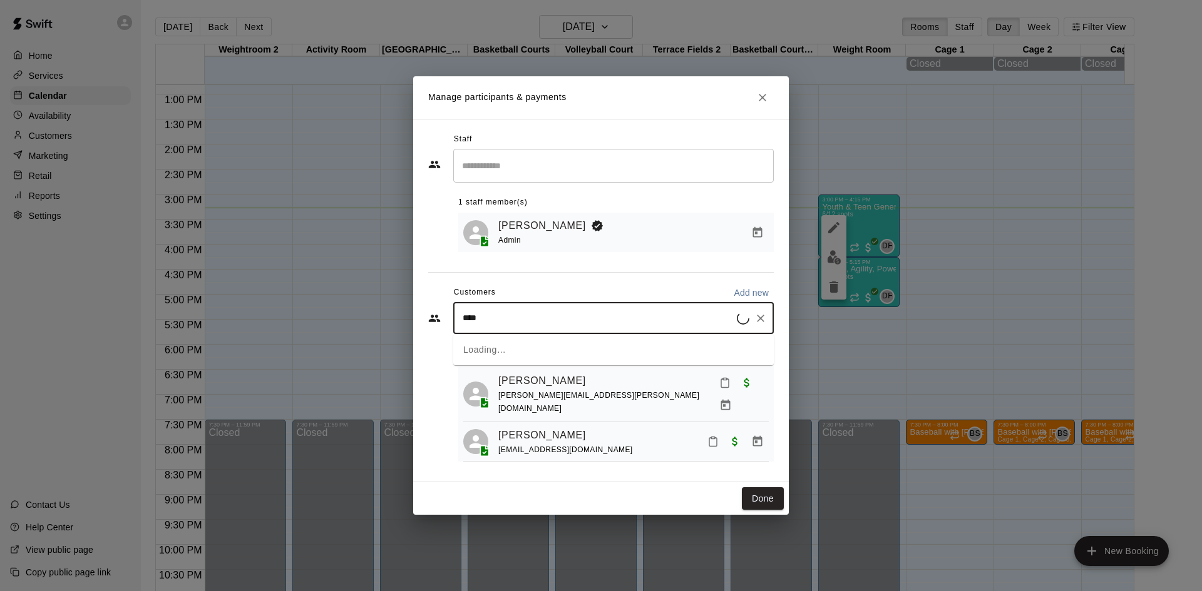
type input "*****"
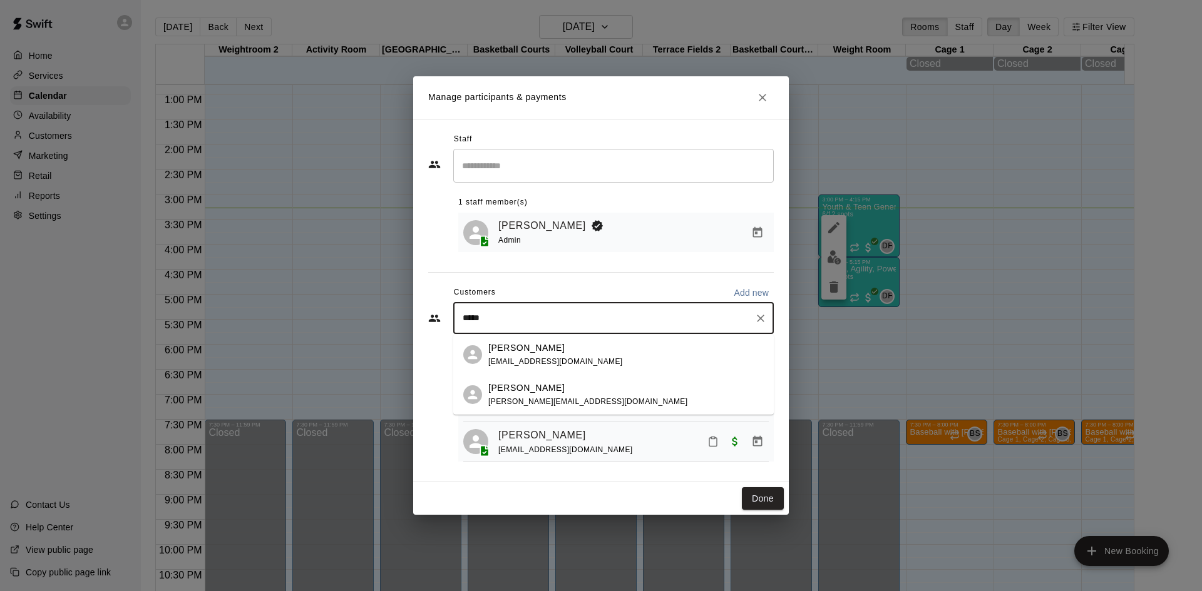
click at [526, 397] on span "kari_aries@hotmail.com" at bounding box center [587, 401] width 199 height 9
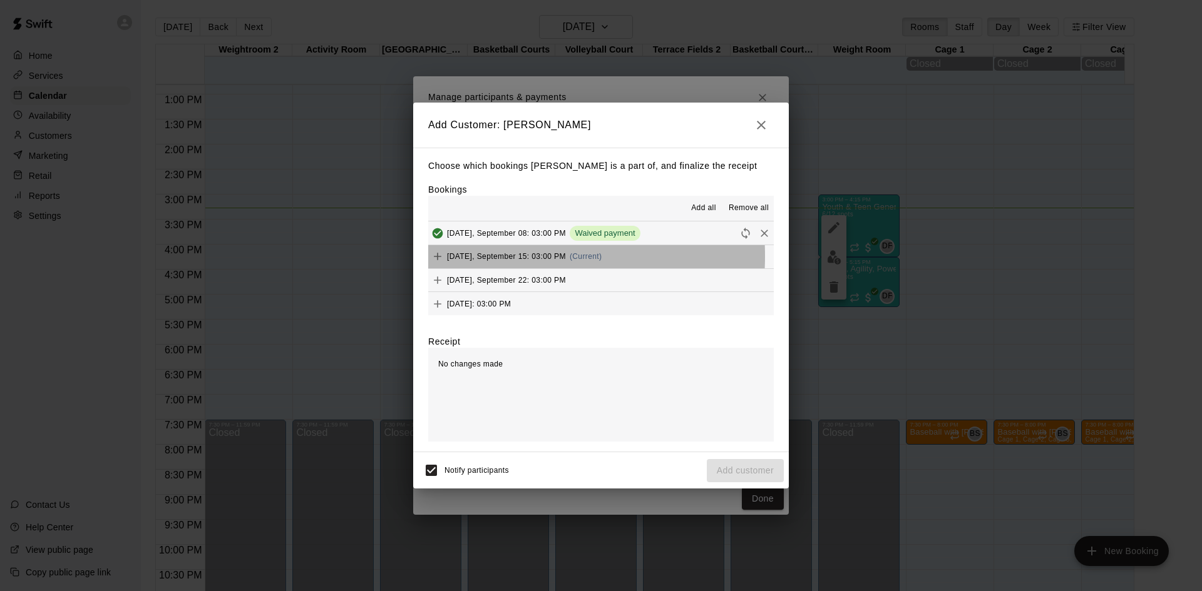
click at [499, 257] on span "[DATE], September 15: 03:00 PM" at bounding box center [506, 256] width 119 height 9
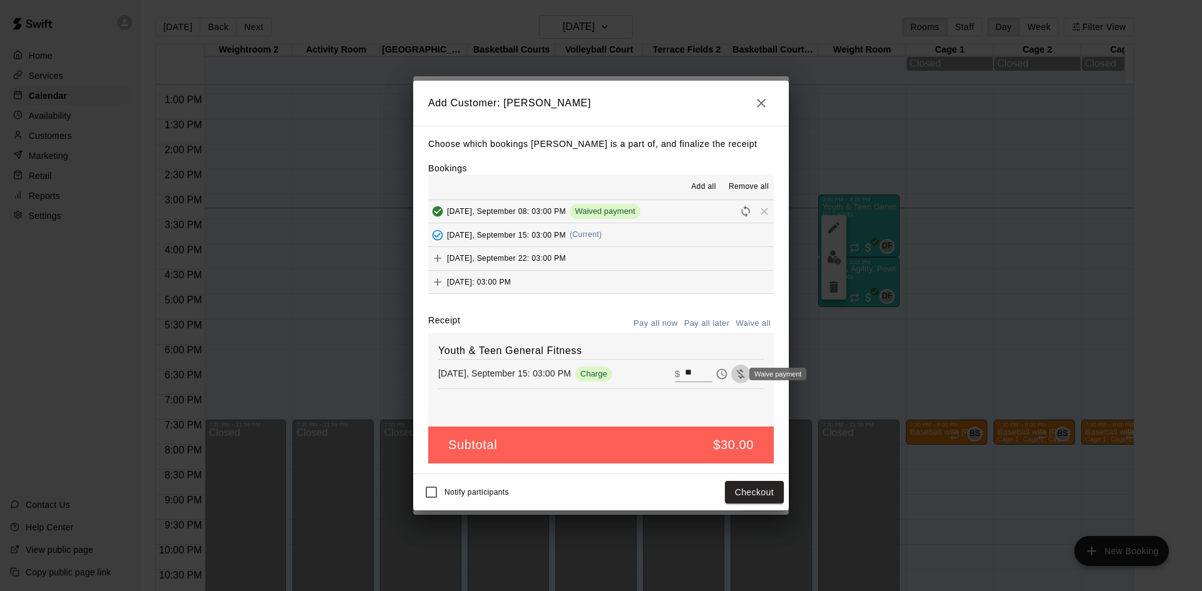
click at [736, 372] on icon "Waive payment" at bounding box center [740, 373] width 8 height 9
type input "*"
click at [746, 491] on button "Add customer" at bounding box center [745, 492] width 77 height 23
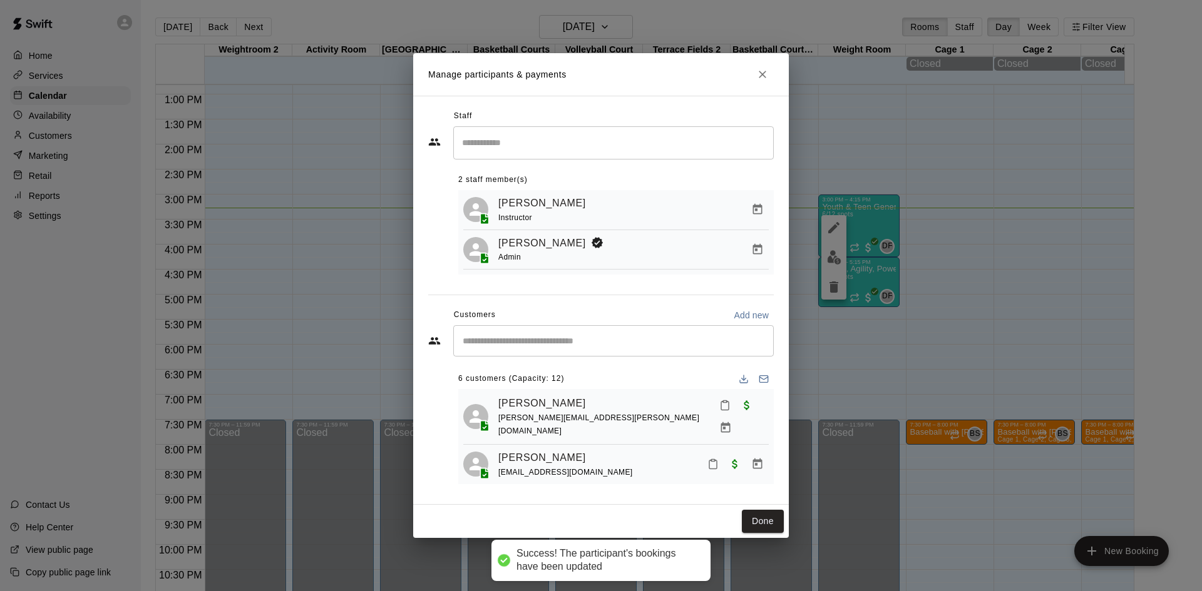
scroll to position [247, 0]
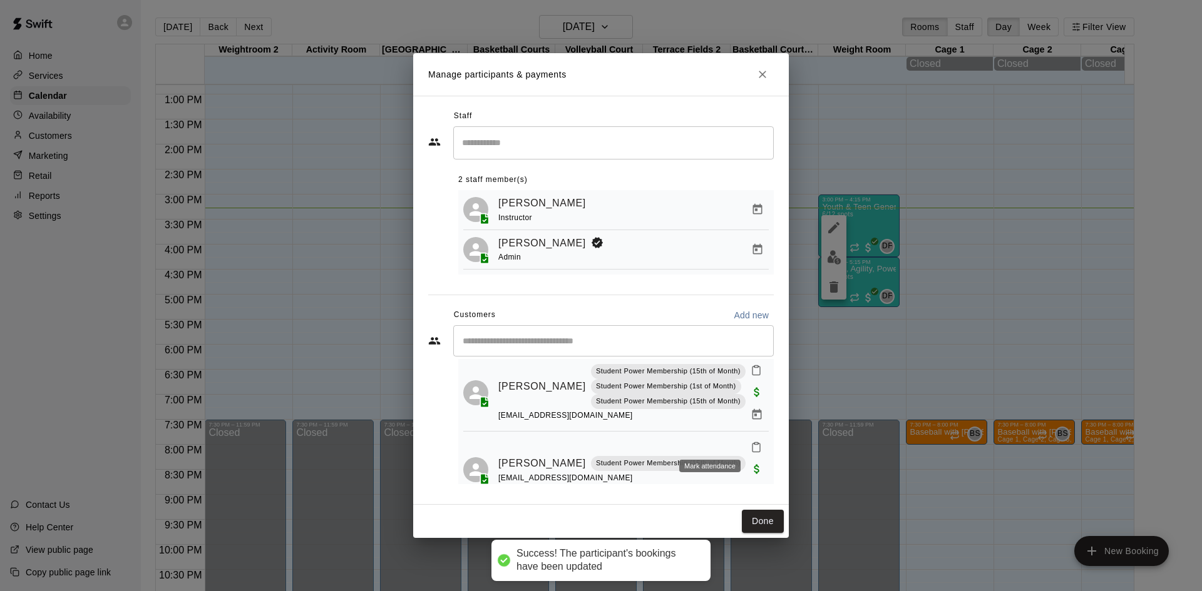
click at [750, 442] on icon "Mark attendance" at bounding box center [755, 447] width 11 height 11
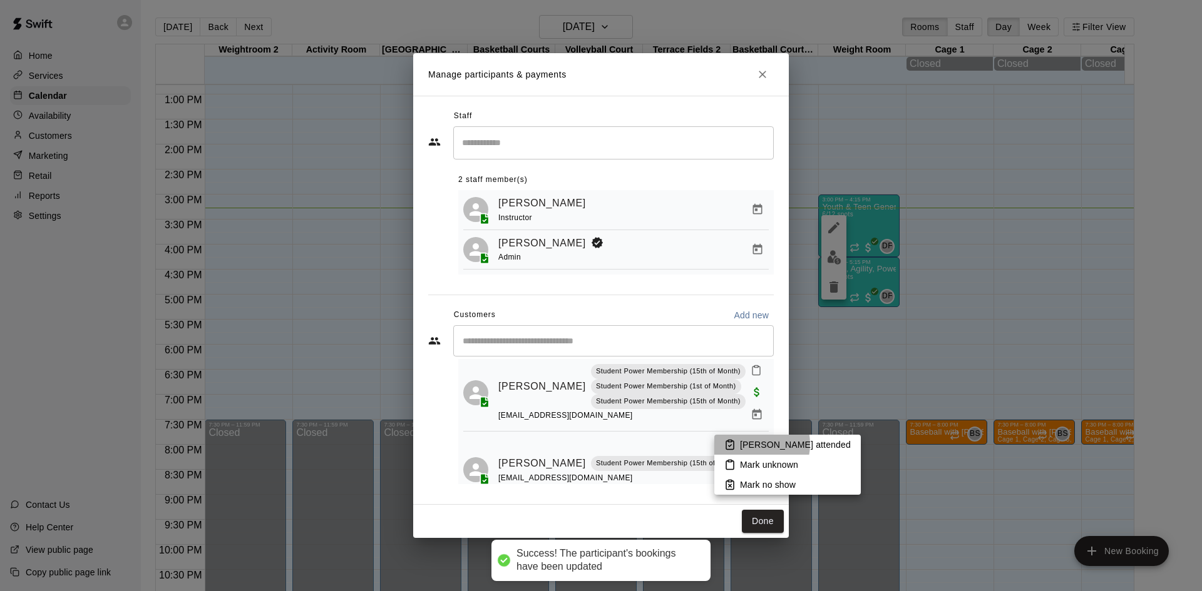
click at [751, 444] on p "Mark attended" at bounding box center [795, 445] width 111 height 13
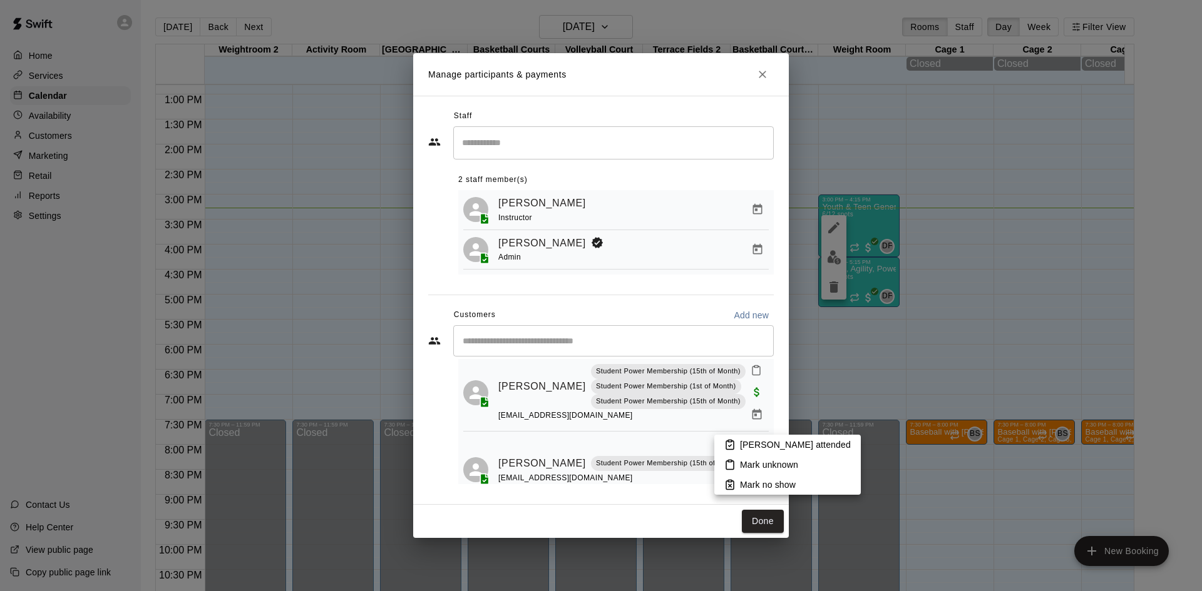
click at [738, 364] on div at bounding box center [601, 295] width 1202 height 591
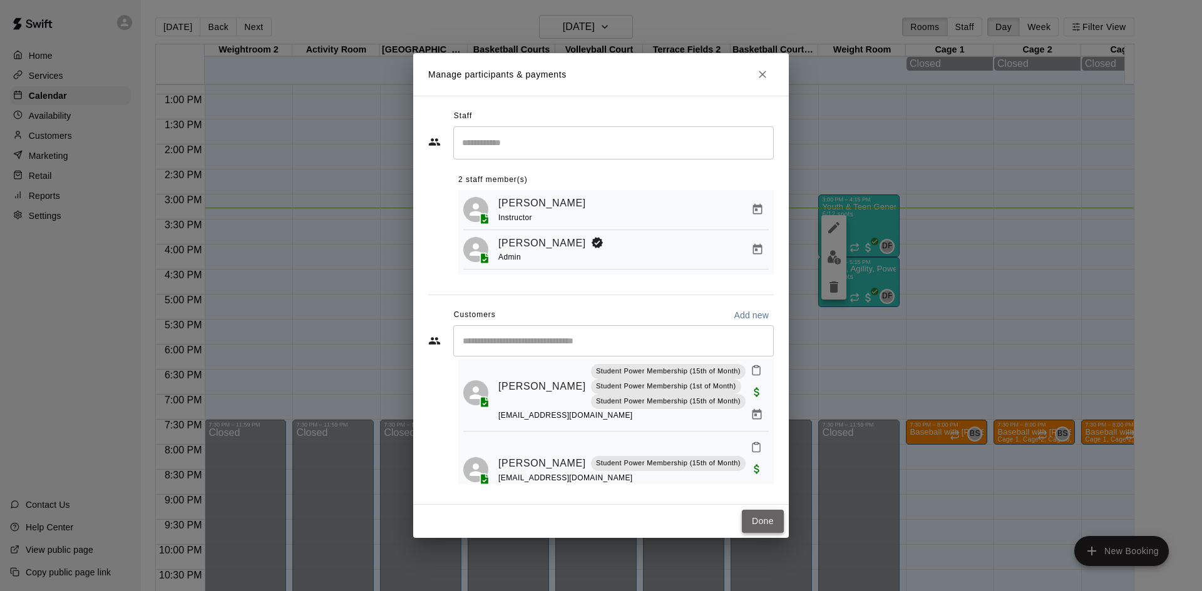
click at [757, 521] on button "Done" at bounding box center [763, 521] width 42 height 23
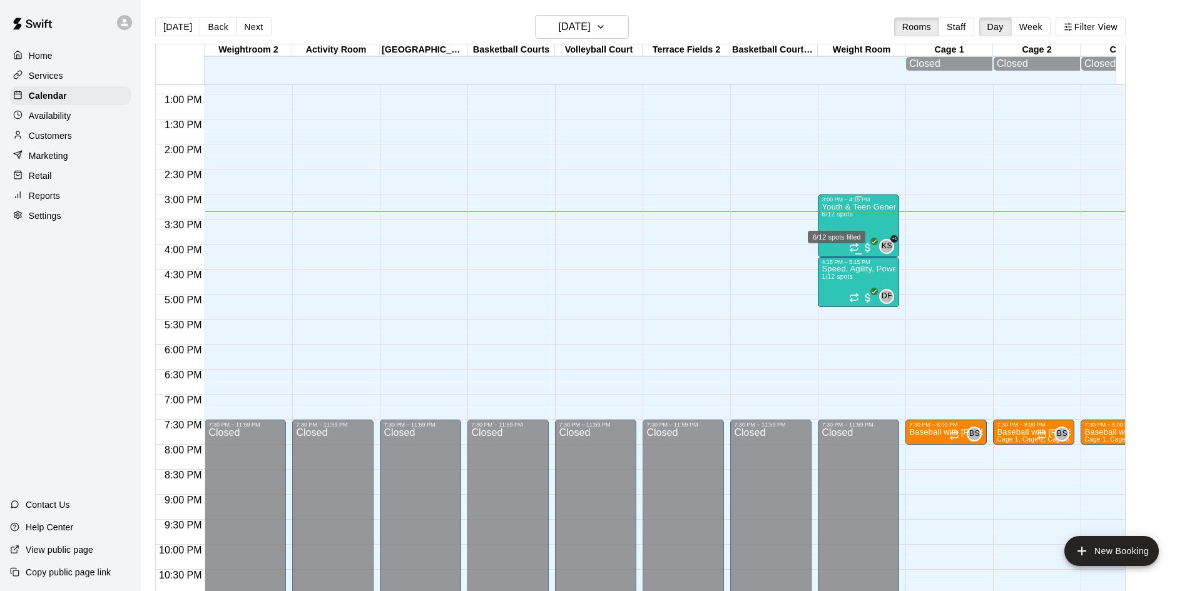
click at [834, 217] on span "6/12 spots" at bounding box center [837, 214] width 31 height 7
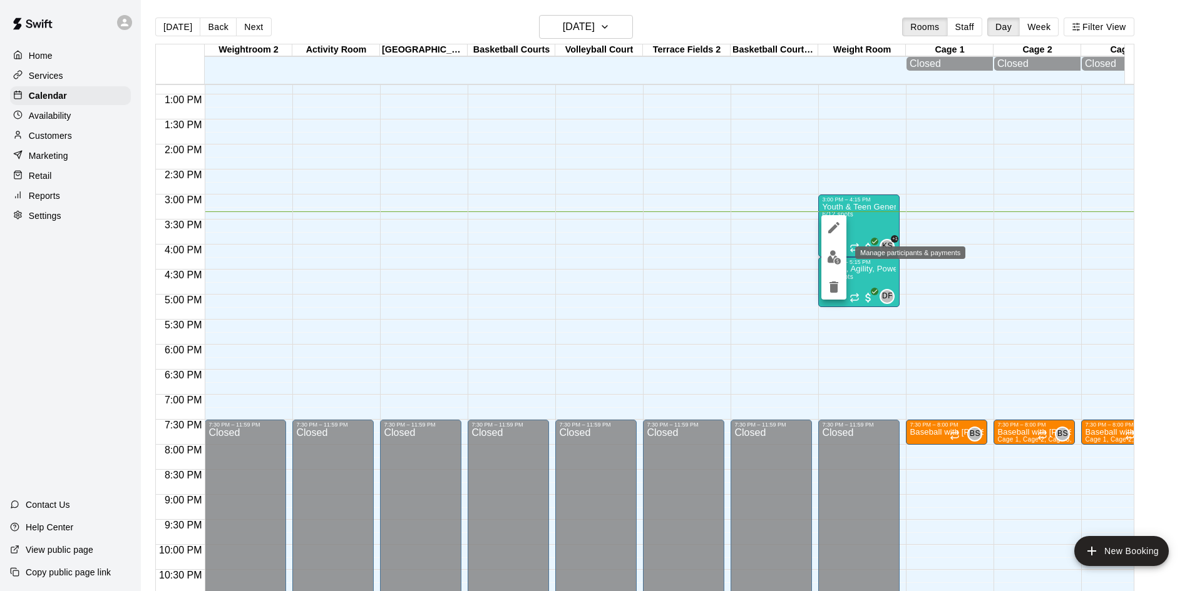
click at [837, 253] on img "edit" at bounding box center [834, 257] width 14 height 14
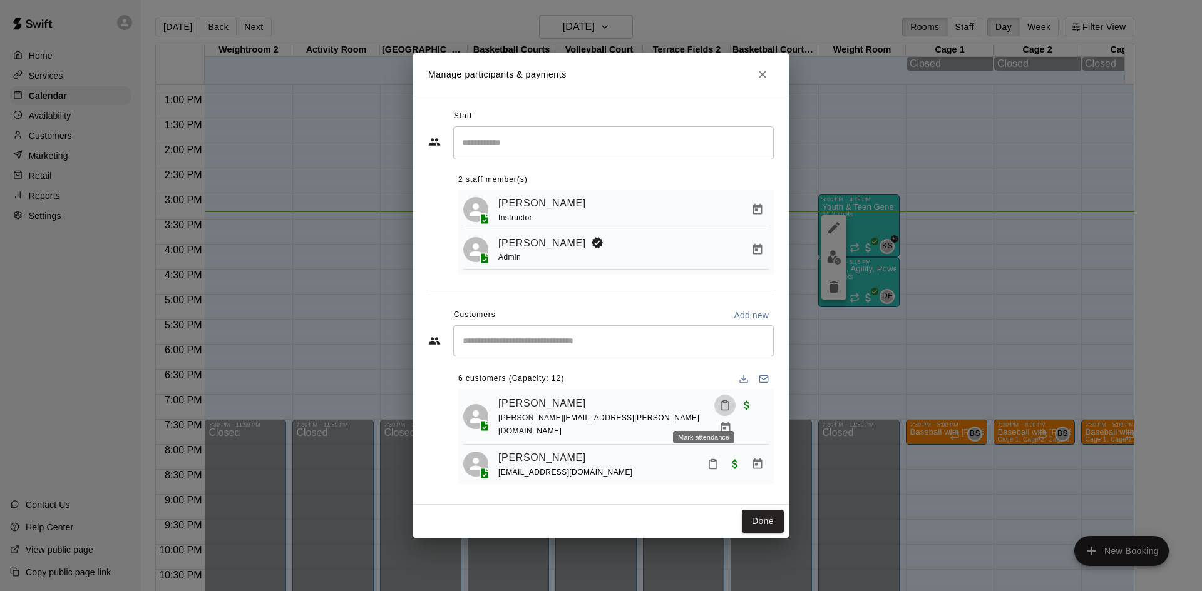
click at [719, 411] on icon "Mark attendance" at bounding box center [724, 405] width 11 height 11
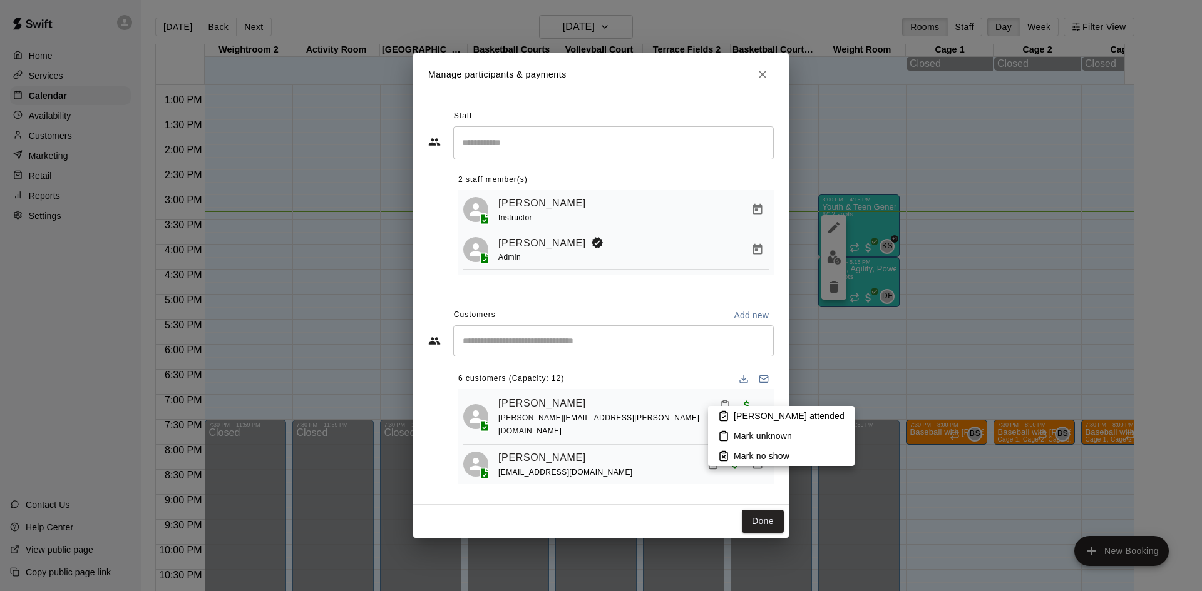
click at [718, 411] on icon at bounding box center [723, 416] width 11 height 11
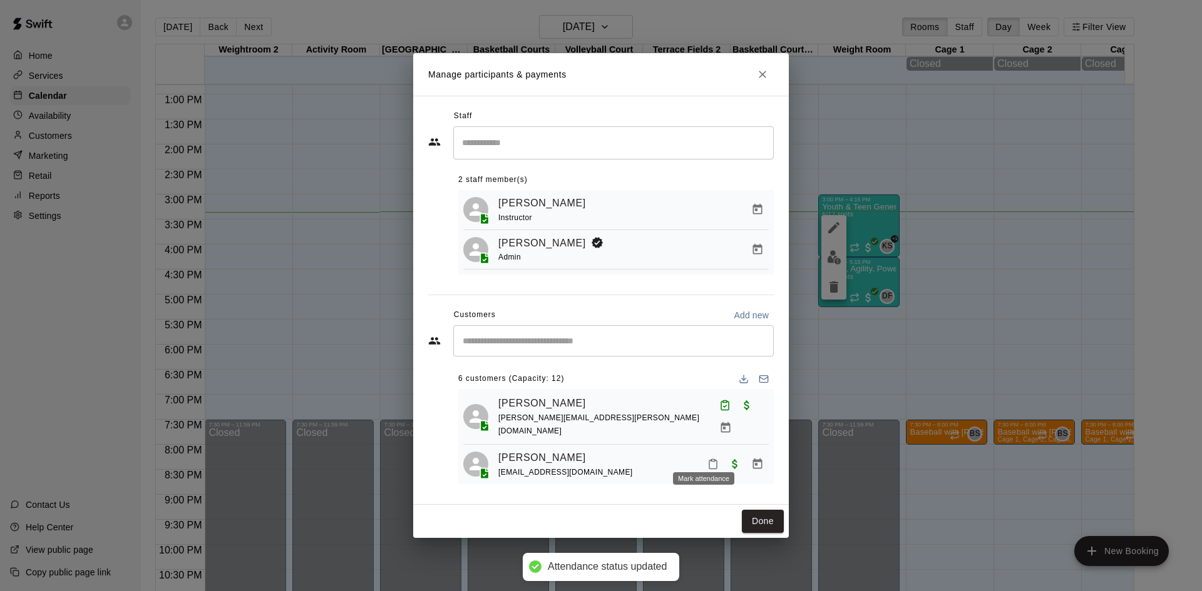
click at [707, 459] on icon "Mark attendance" at bounding box center [712, 464] width 11 height 11
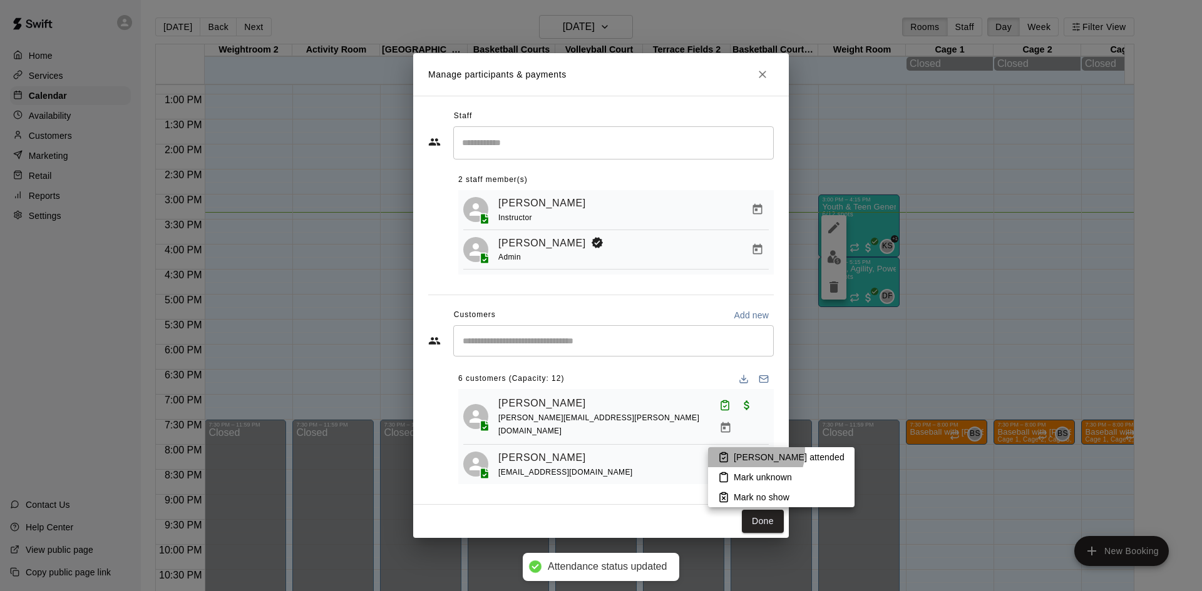
click at [745, 451] on p "Mark attended" at bounding box center [788, 457] width 111 height 13
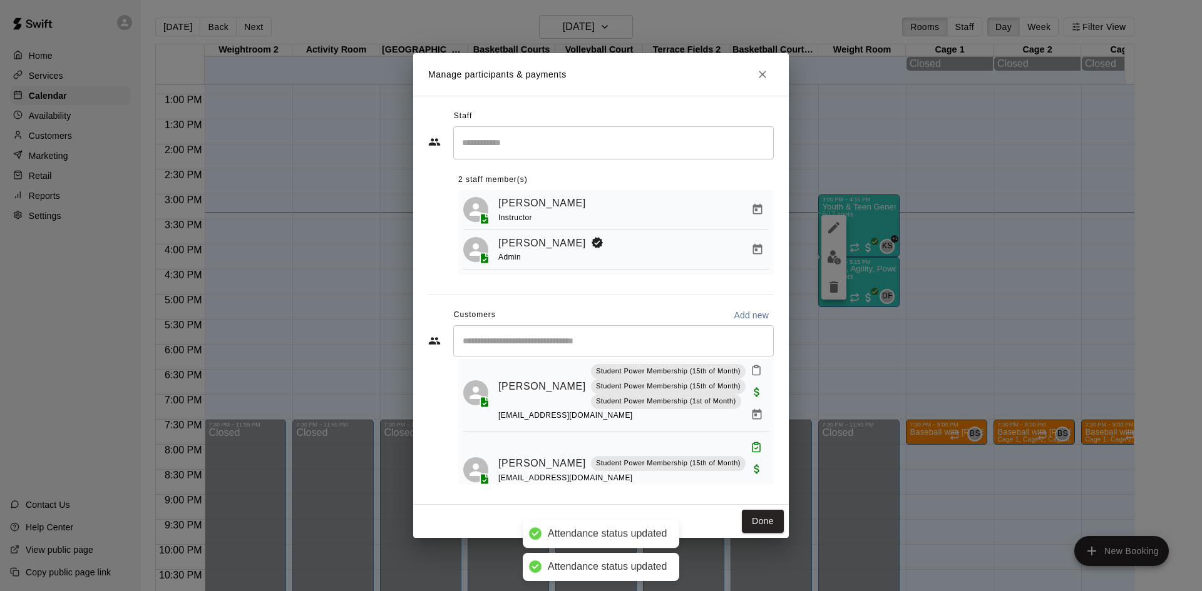
scroll to position [184, 0]
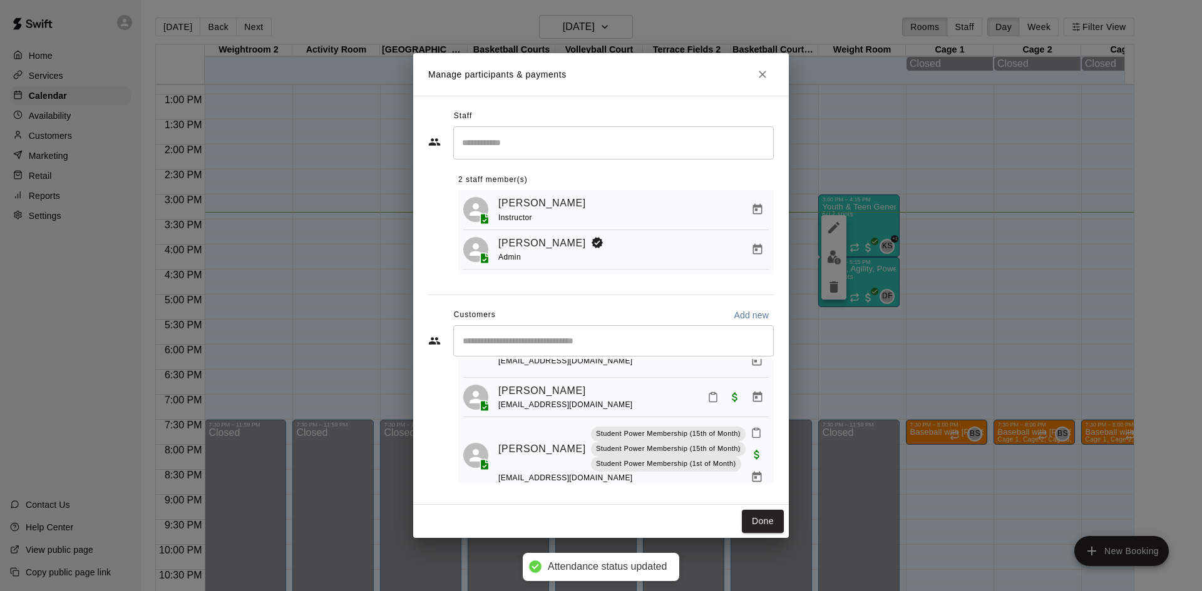
click at [707, 392] on icon "Mark attendance" at bounding box center [712, 397] width 11 height 11
click at [780, 392] on p "Mark attended" at bounding box center [788, 392] width 111 height 13
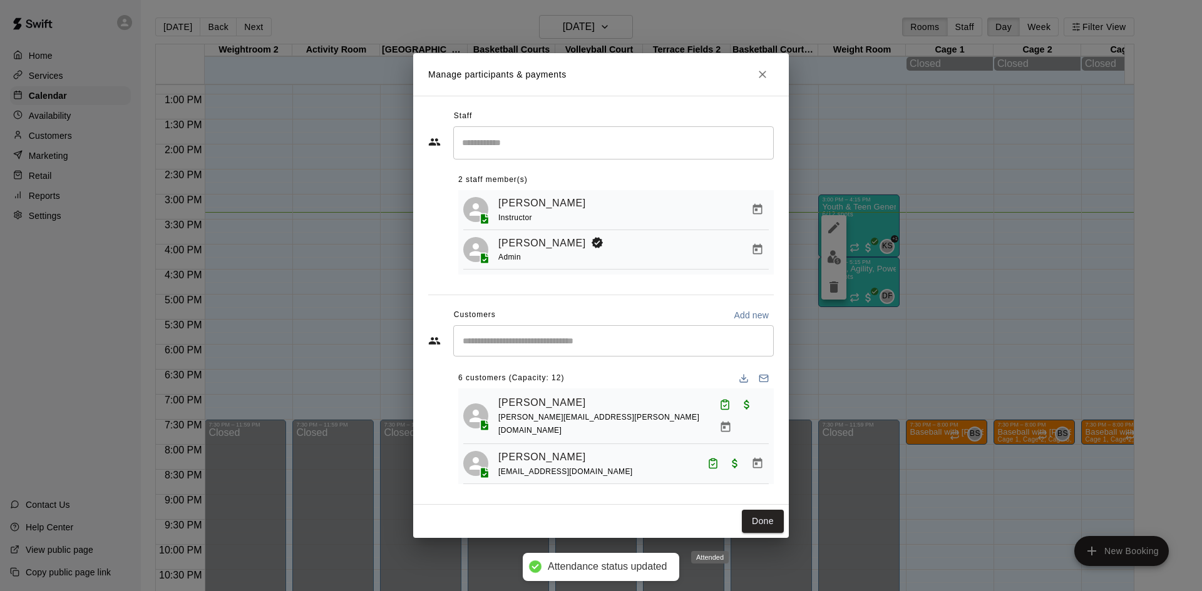
scroll to position [0, 0]
drag, startPoint x: 760, startPoint y: 521, endPoint x: 454, endPoint y: 167, distance: 468.5
click at [760, 522] on button "Done" at bounding box center [763, 521] width 42 height 23
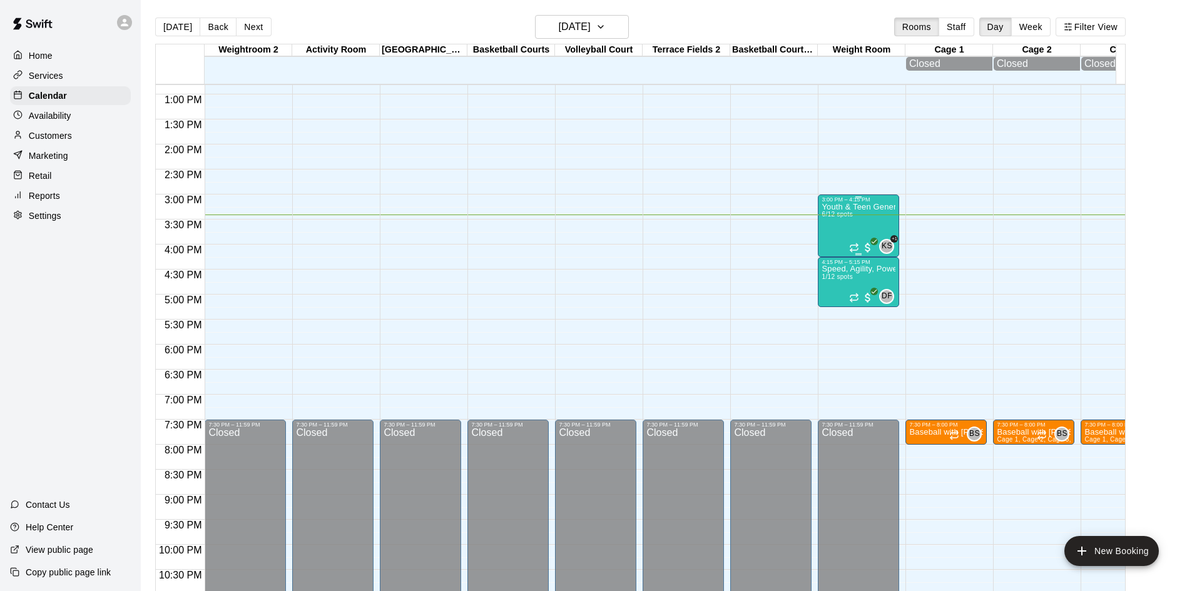
click at [854, 221] on div "Youth & Teen General Fitness 6/12 spots" at bounding box center [859, 498] width 74 height 591
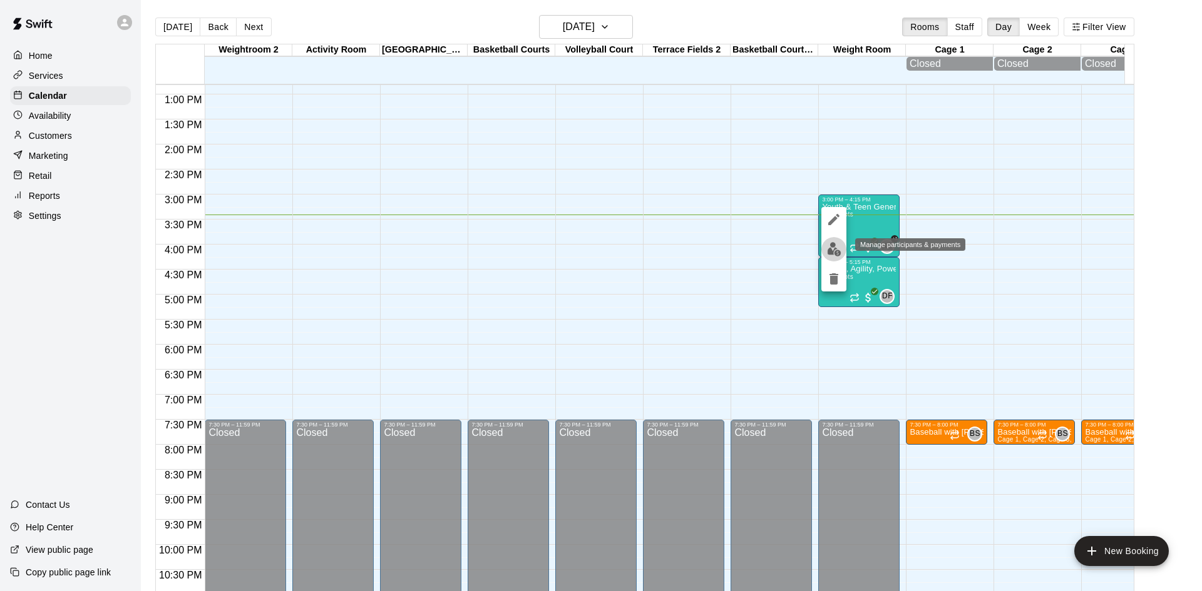
click at [832, 246] on img "edit" at bounding box center [834, 249] width 14 height 14
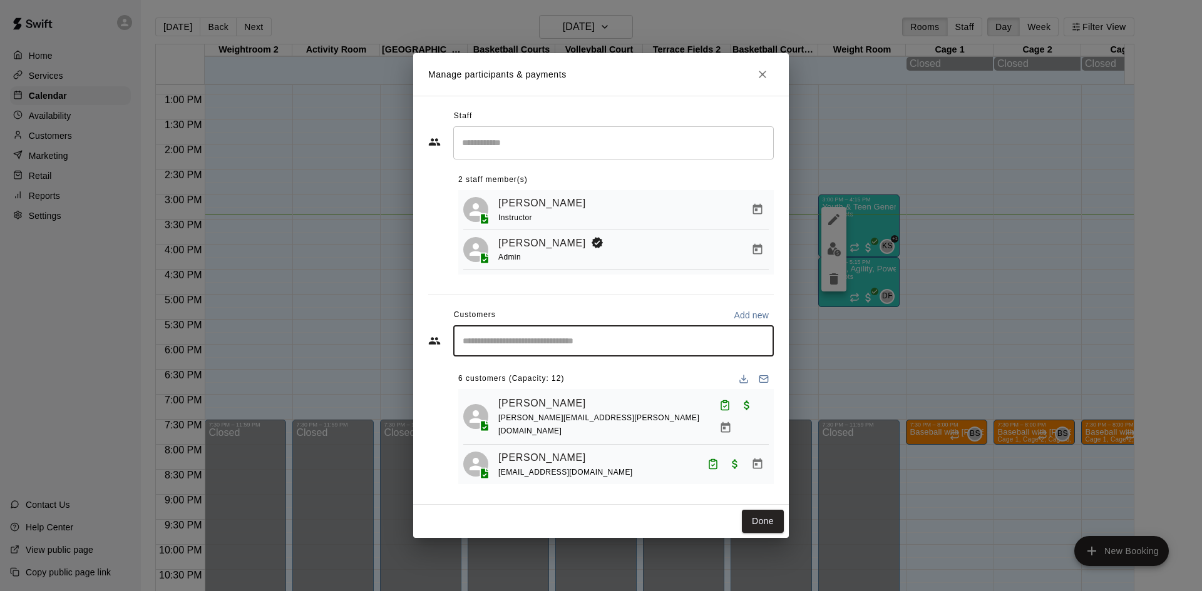
click at [601, 340] on input "Start typing to search customers..." at bounding box center [613, 341] width 309 height 13
type input "********"
click at [569, 371] on div "[PERSON_NAME]" at bounding box center [555, 371] width 135 height 13
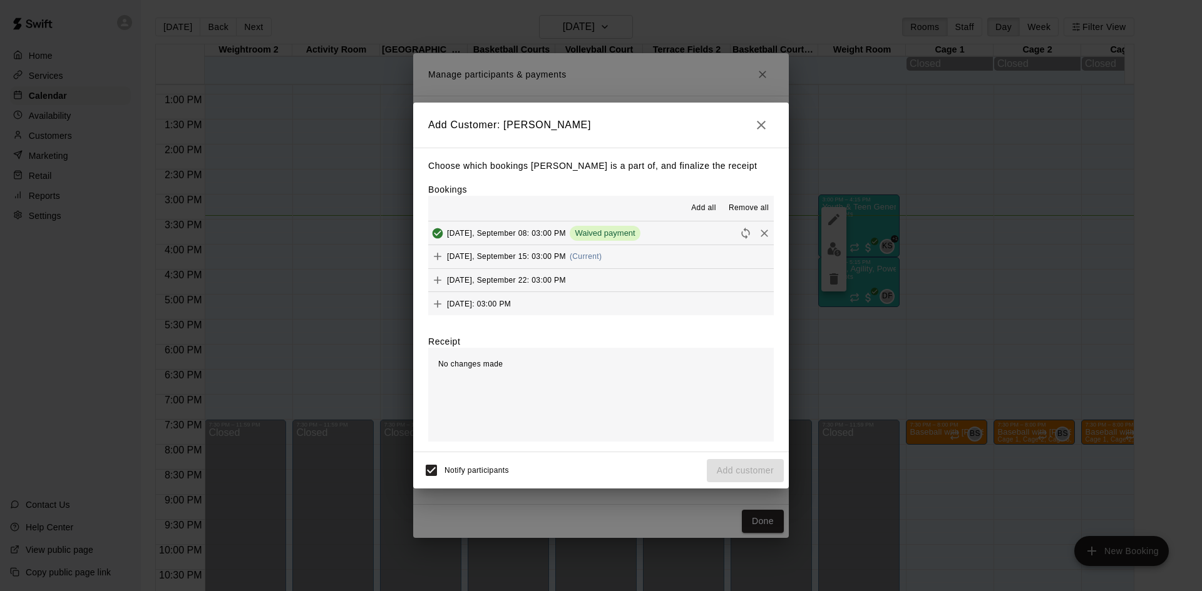
click at [513, 250] on div "[DATE], September 15: 03:00 PM (Current)" at bounding box center [514, 256] width 173 height 19
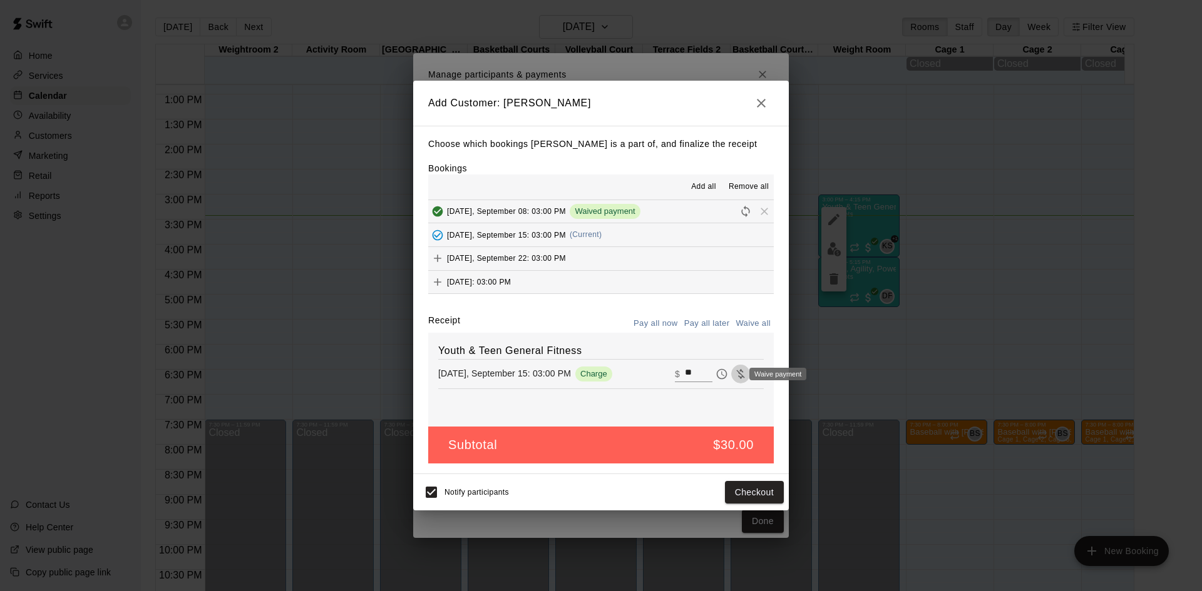
click at [735, 377] on icon "Waive payment" at bounding box center [740, 374] width 13 height 13
type input "*"
click at [755, 486] on button "Add customer" at bounding box center [745, 492] width 77 height 23
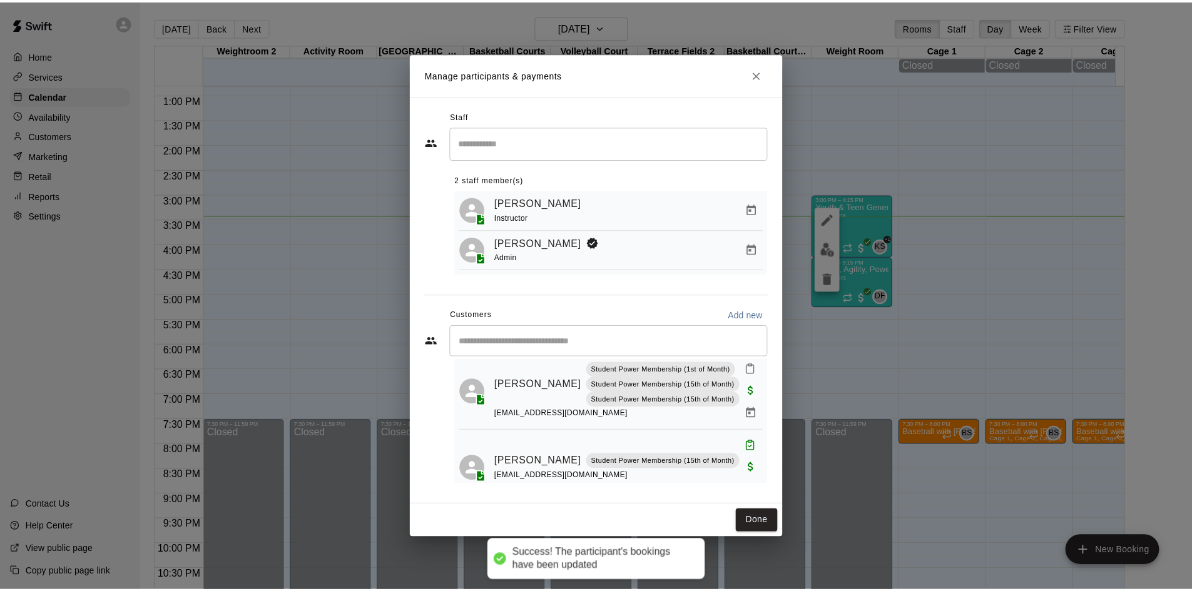
scroll to position [100, 0]
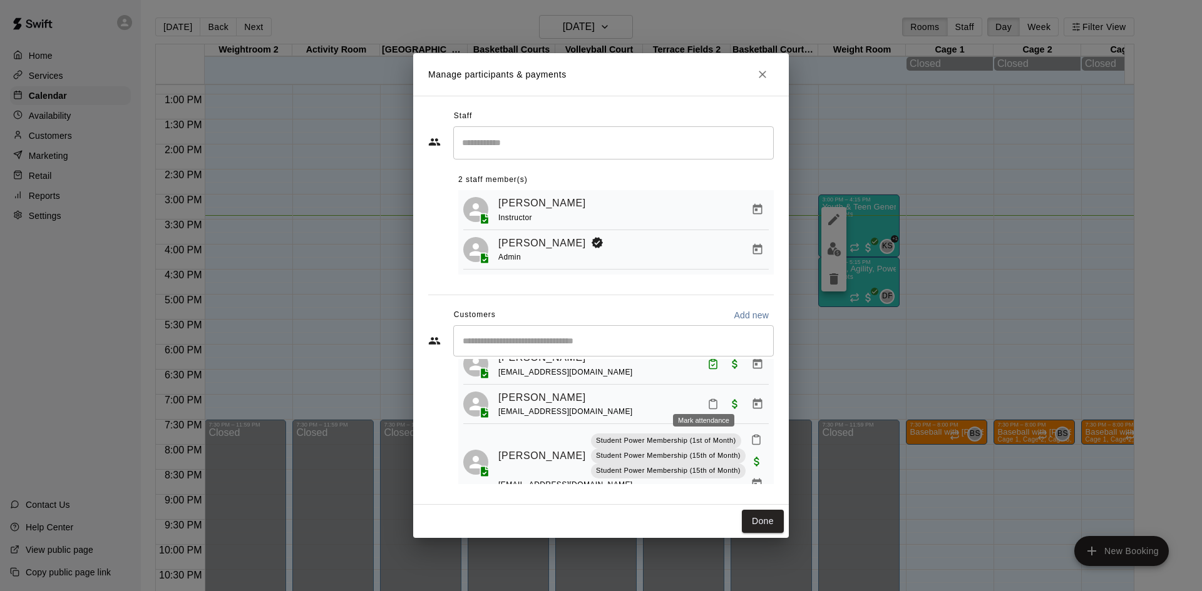
click at [709, 394] on button "Mark attendance" at bounding box center [712, 404] width 21 height 21
click at [732, 394] on p "Mark attended" at bounding box center [783, 394] width 111 height 13
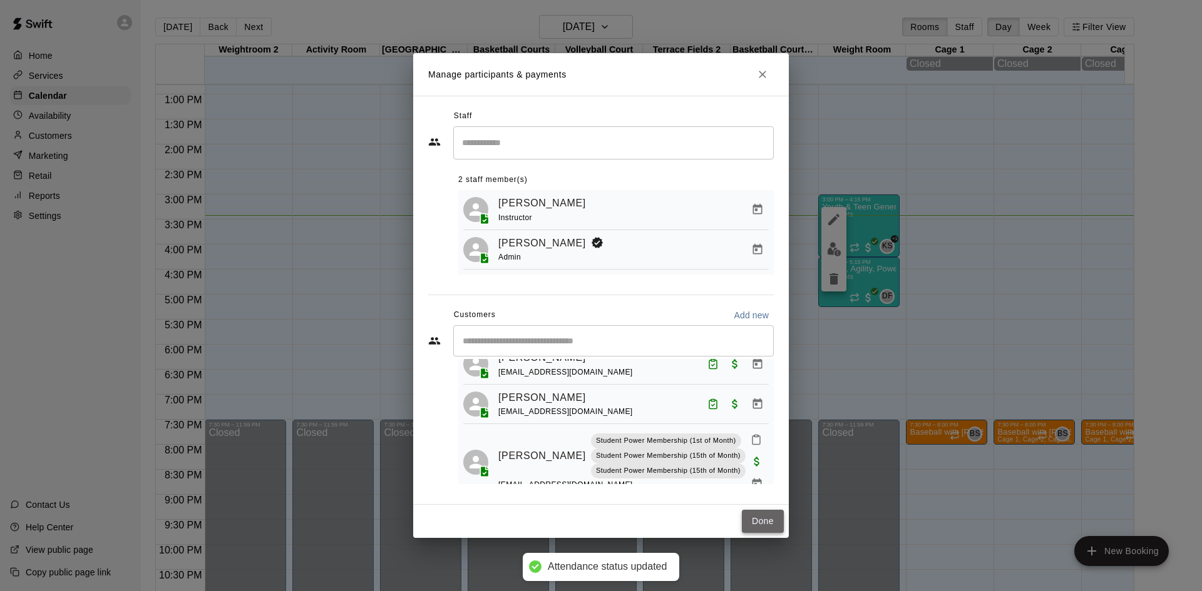
click at [755, 519] on button "Done" at bounding box center [763, 521] width 42 height 23
